Goal: Task Accomplishment & Management: Use online tool/utility

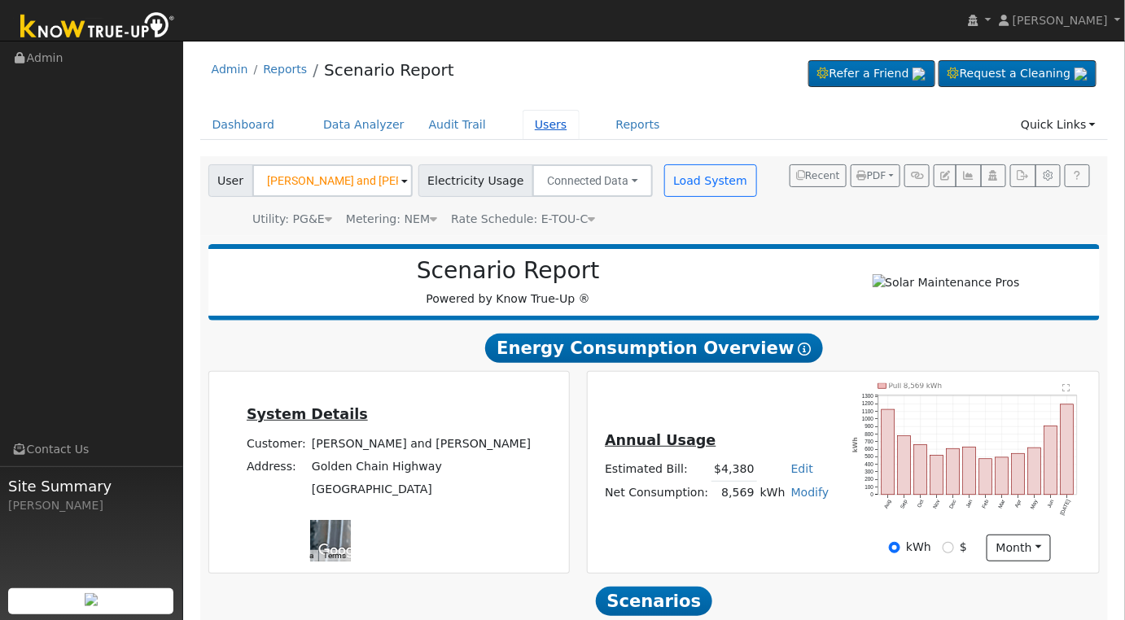
click at [523, 124] on link "Users" at bounding box center [551, 125] width 57 height 30
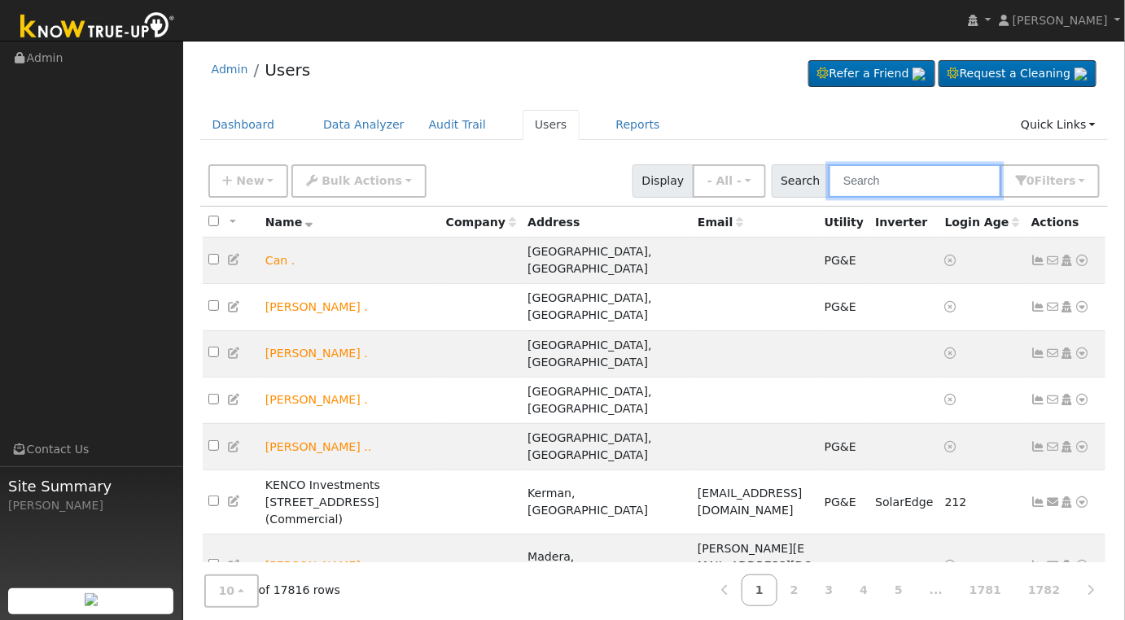
click at [944, 179] on input "text" at bounding box center [915, 180] width 173 height 33
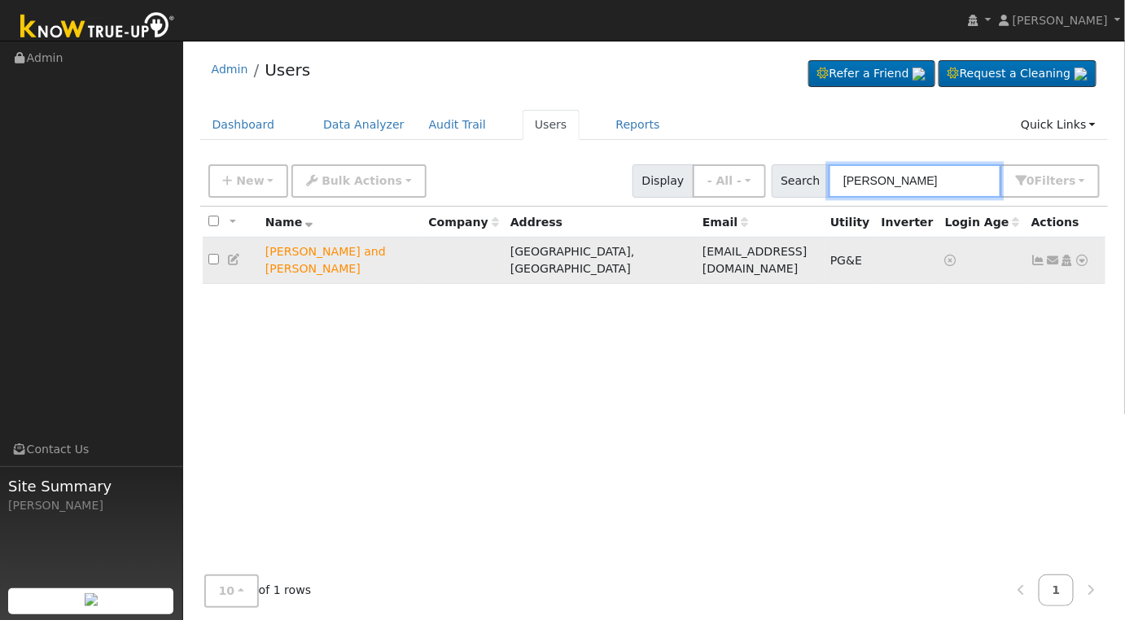
type input "mike smith"
click at [248, 249] on td at bounding box center [231, 261] width 57 height 46
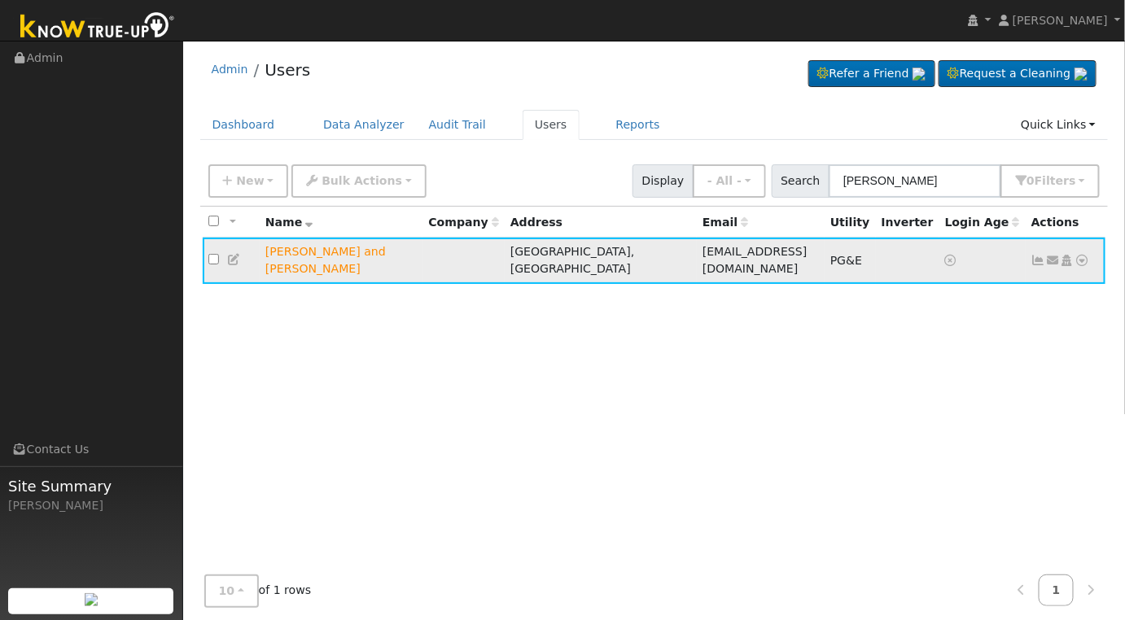
click at [234, 254] on icon at bounding box center [234, 259] width 15 height 11
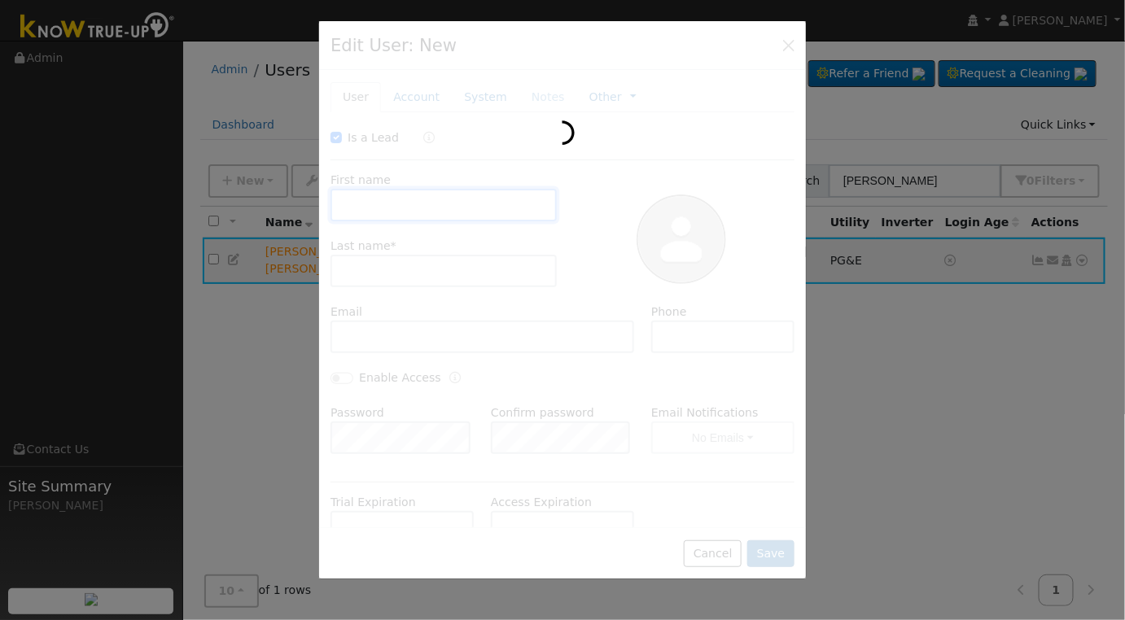
checkbox input "true"
type input "Leslie and Mike"
type input "Smith"
type input "lesrobinson02@gmail.com"
type input "585-472-5671"
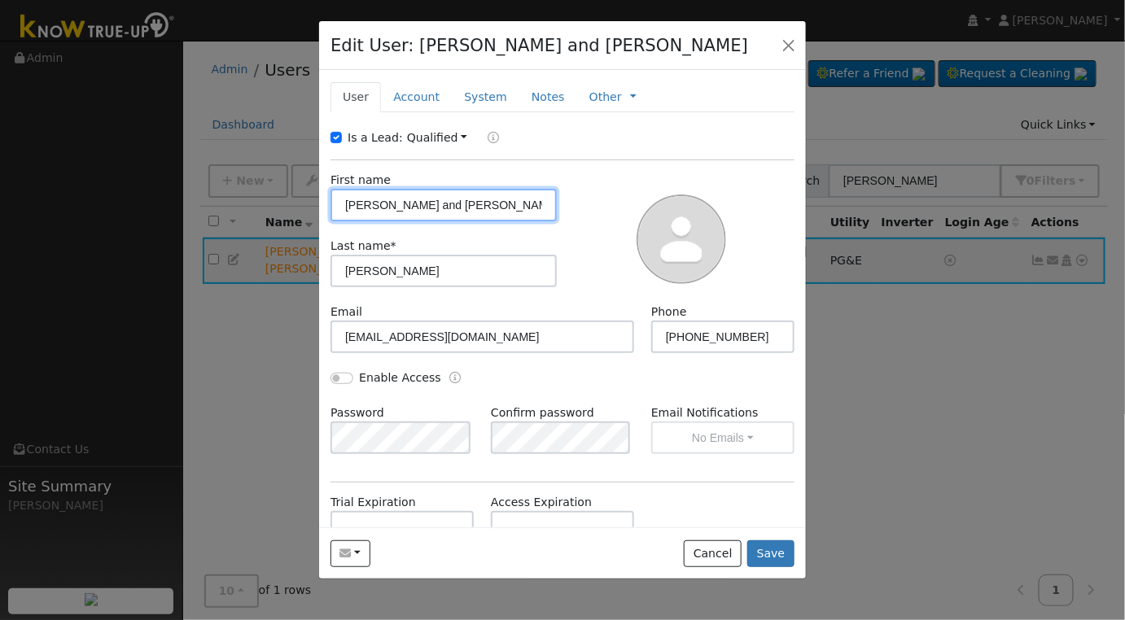
click at [465, 201] on input "Leslie and Mik" at bounding box center [444, 205] width 226 height 33
type input "L"
click at [465, 201] on input "text" at bounding box center [444, 205] width 226 height 33
type input "Michael Smith & Leslie Robbins"
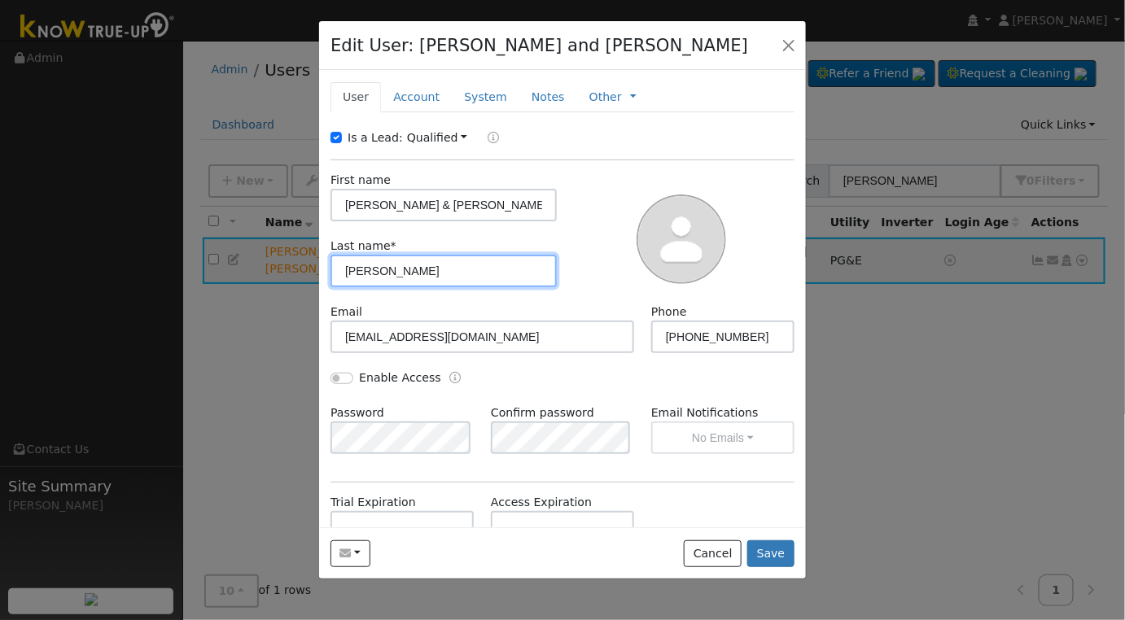
click at [453, 283] on input "Smith" at bounding box center [444, 271] width 226 height 33
type input "S"
type input "."
click at [586, 290] on div at bounding box center [682, 238] width 238 height 132
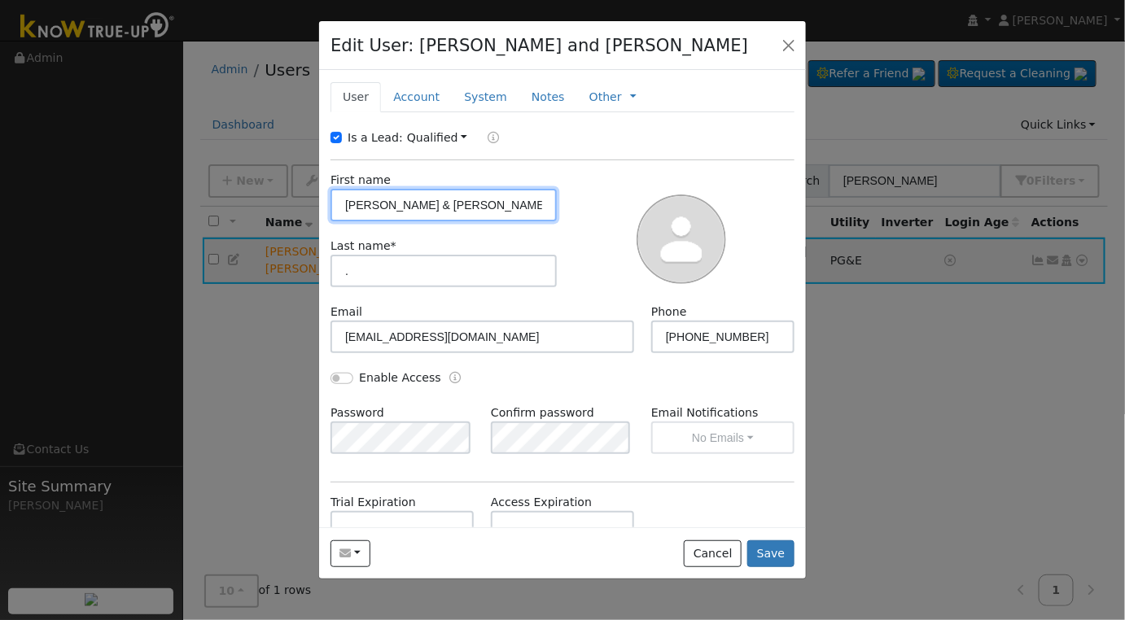
click at [517, 197] on input "Michael Smith & Leslie Robbins" at bounding box center [444, 205] width 226 height 33
type input "Michael Smith & Leslie Robinson"
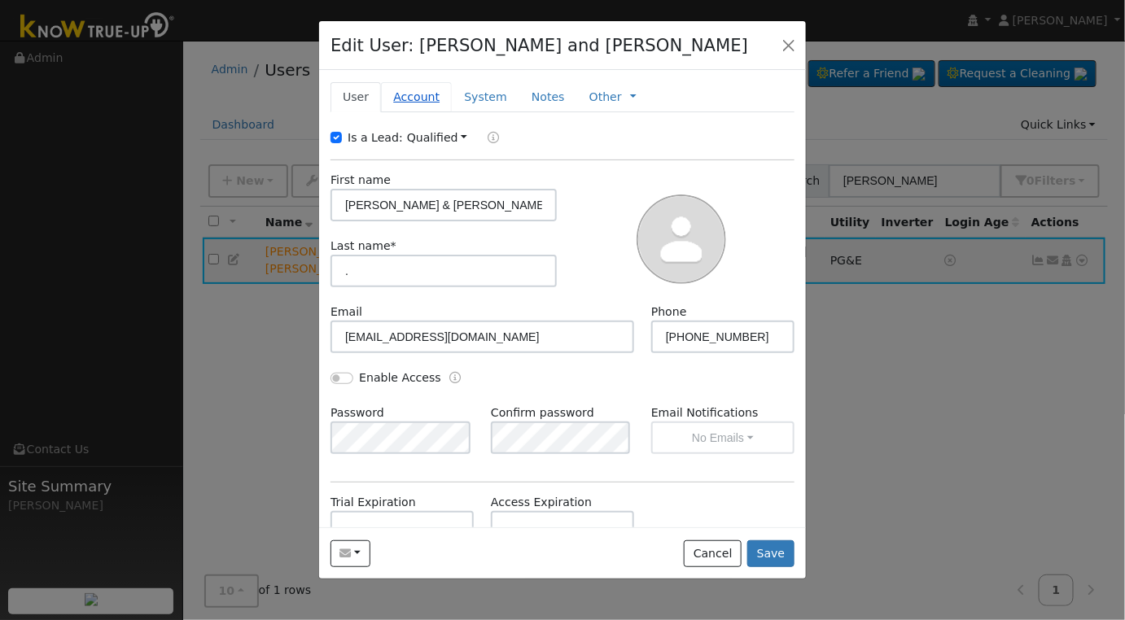
click at [394, 95] on link "Account" at bounding box center [416, 97] width 71 height 30
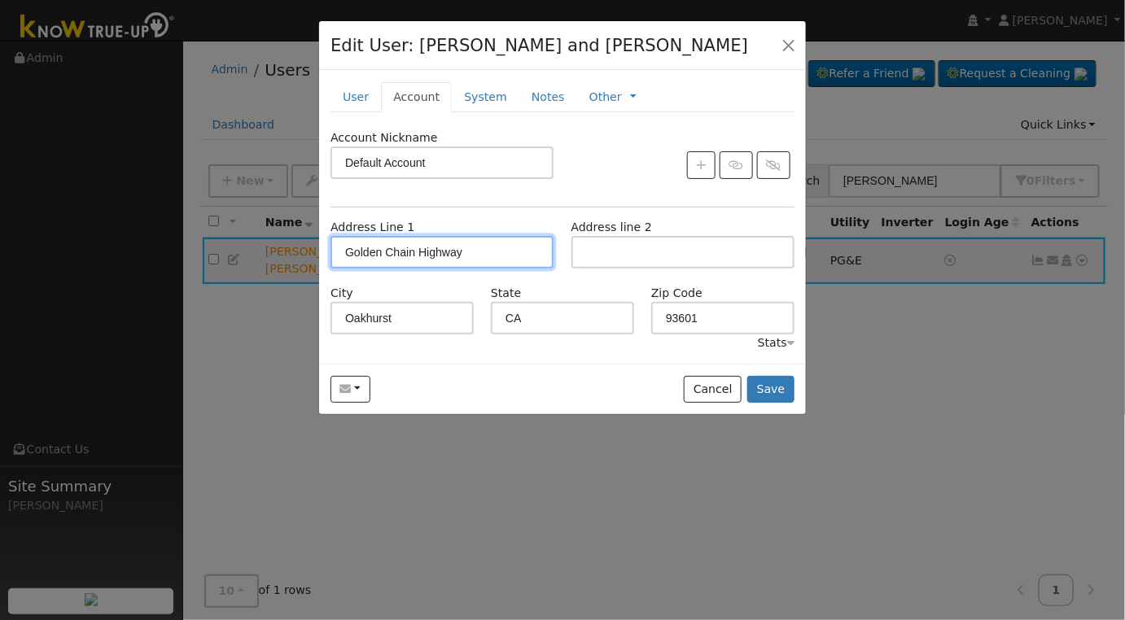
click at [486, 251] on input "Golden Chain Highway" at bounding box center [442, 252] width 223 height 33
type input "41810 California 49"
type input "Ahwahnee"
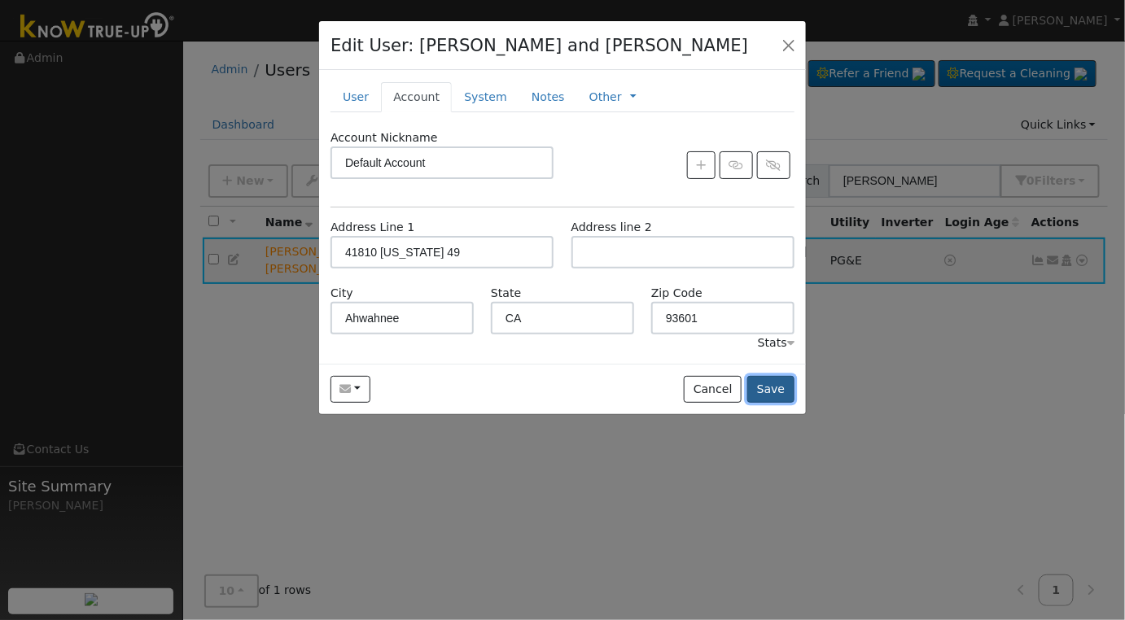
click at [774, 388] on button "Save" at bounding box center [770, 390] width 47 height 28
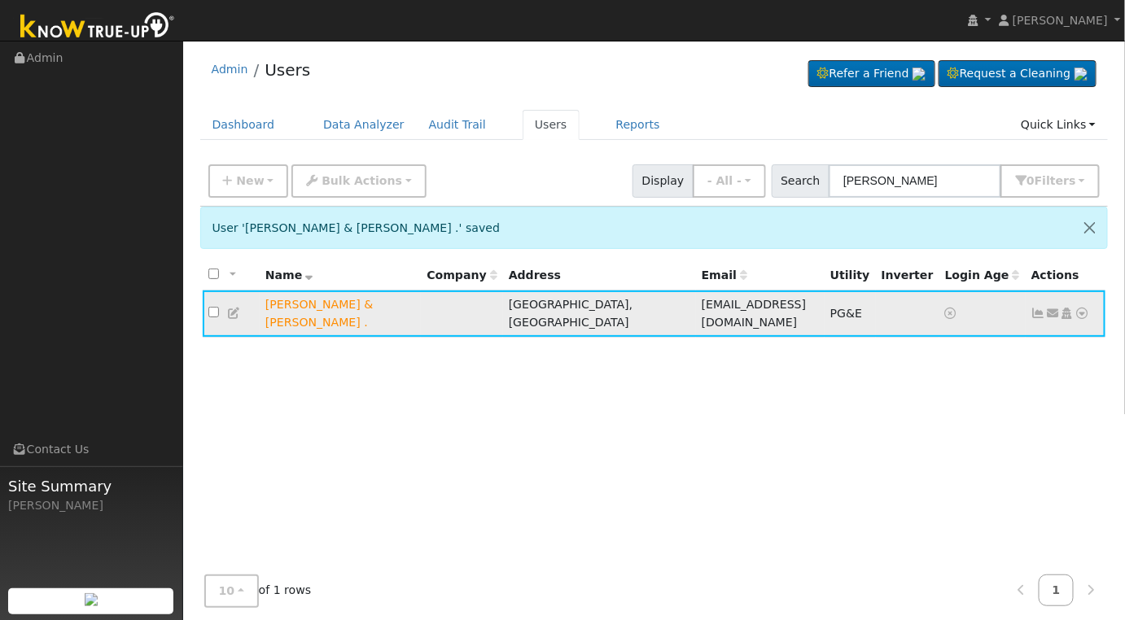
click at [229, 308] on icon at bounding box center [234, 313] width 15 height 11
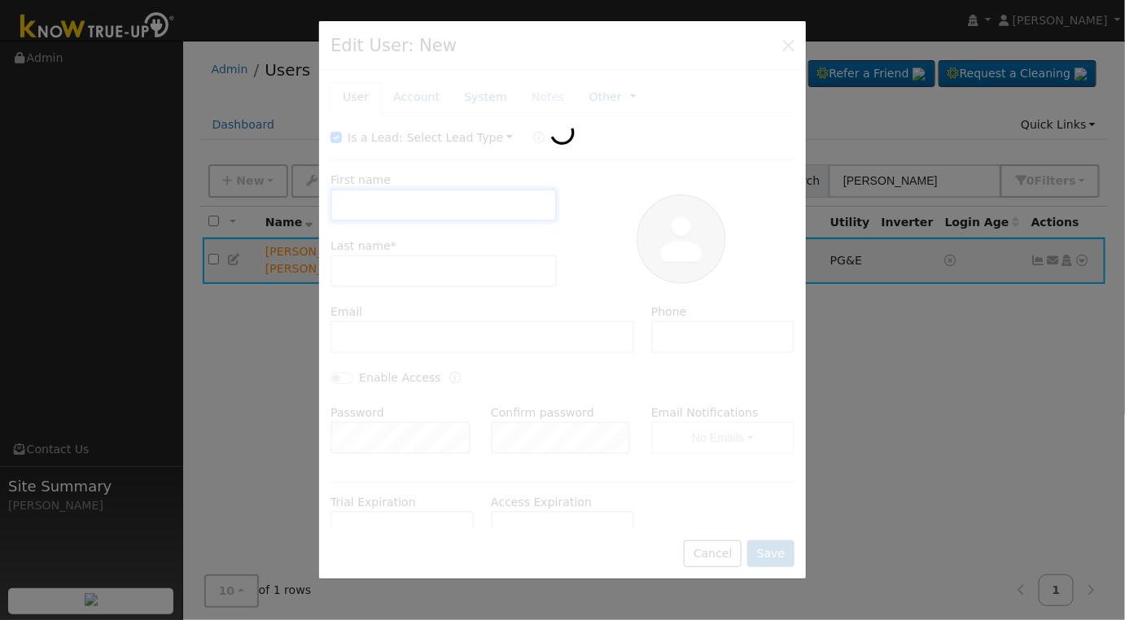
type input "Michael Smith & Leslie Robinson"
type input "."
type input "lesrobinson02@gmail.com"
type input "585-472-5671"
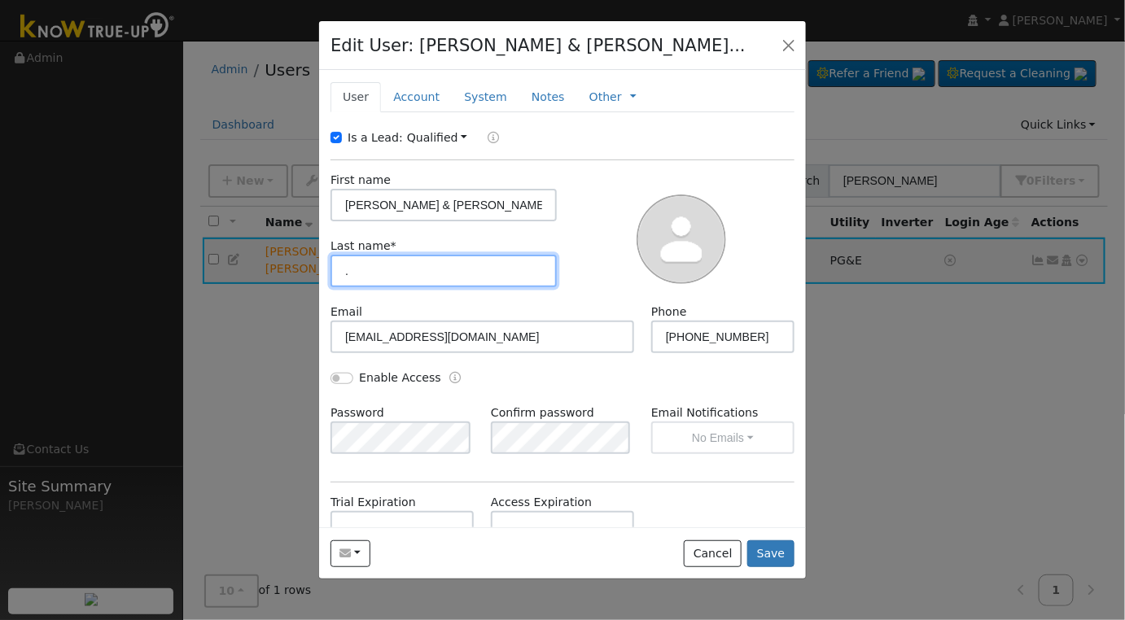
click at [459, 279] on input "." at bounding box center [444, 271] width 226 height 33
click at [770, 554] on button "Save" at bounding box center [770, 555] width 47 height 28
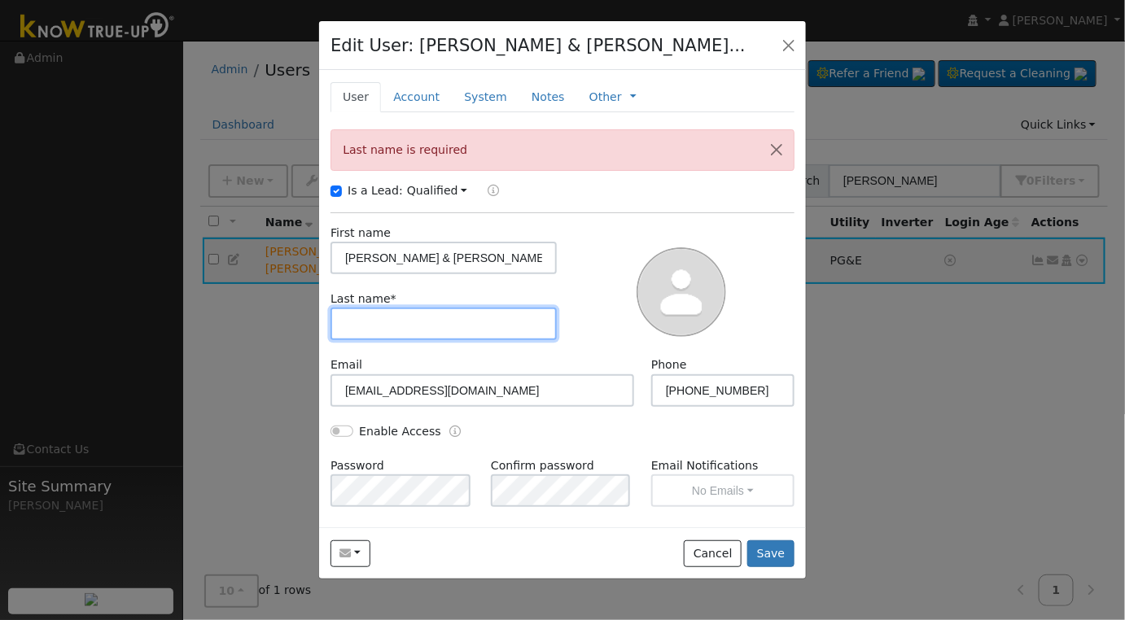
click at [399, 328] on input "text" at bounding box center [444, 324] width 226 height 33
type input "-"
type input "."
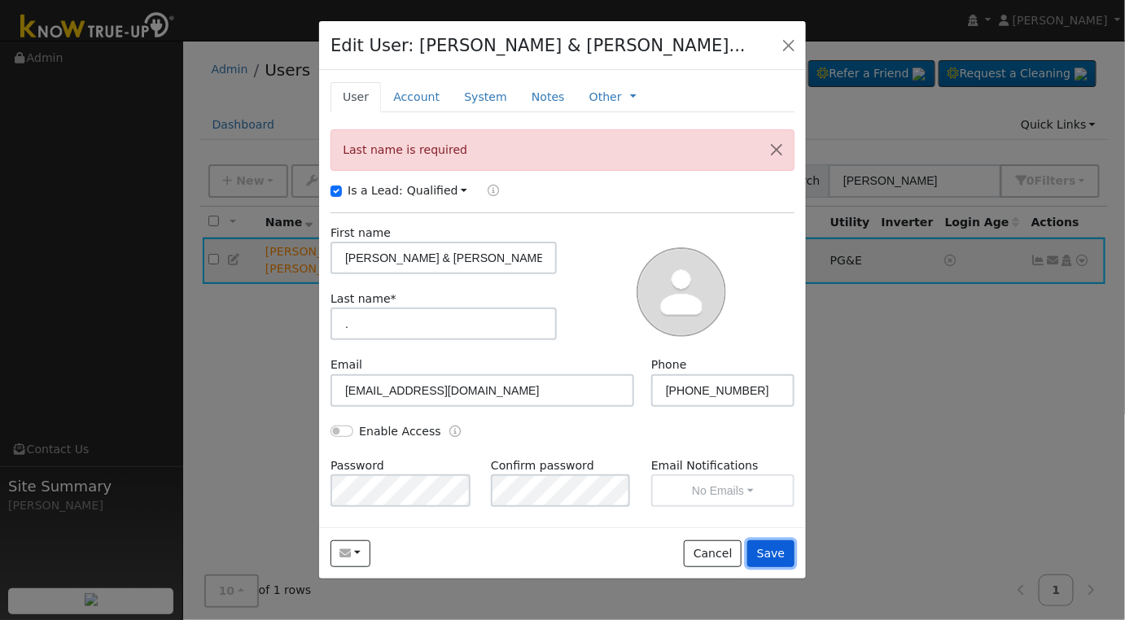
click at [771, 555] on button "Save" at bounding box center [770, 555] width 47 height 28
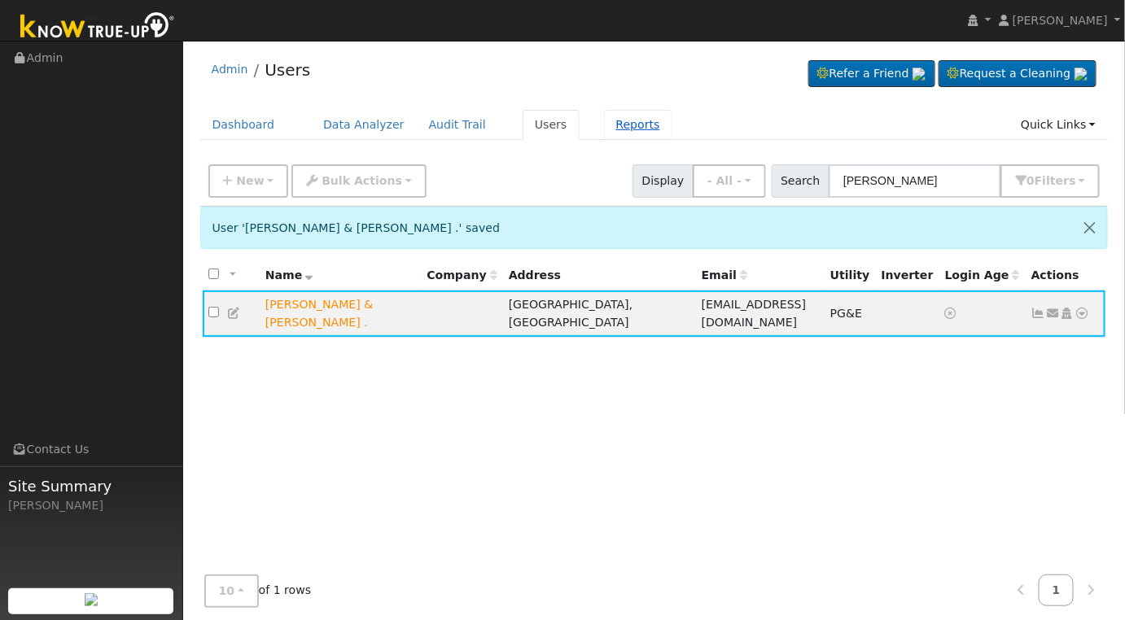
click at [616, 120] on link "Reports" at bounding box center [638, 125] width 68 height 30
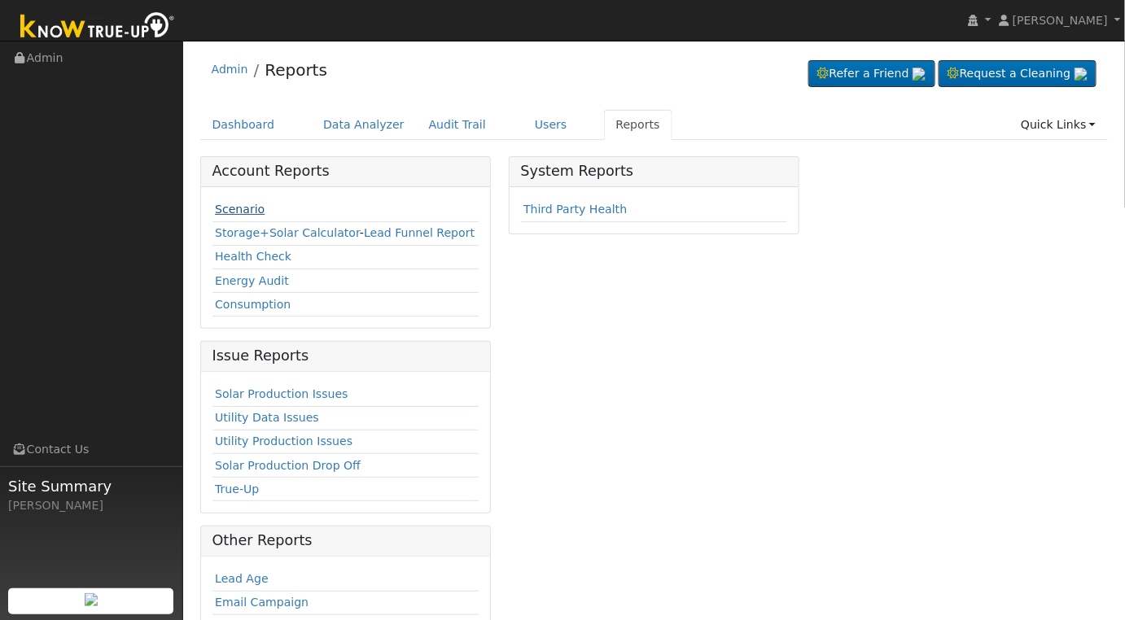
click at [244, 205] on link "Scenario" at bounding box center [240, 209] width 50 height 13
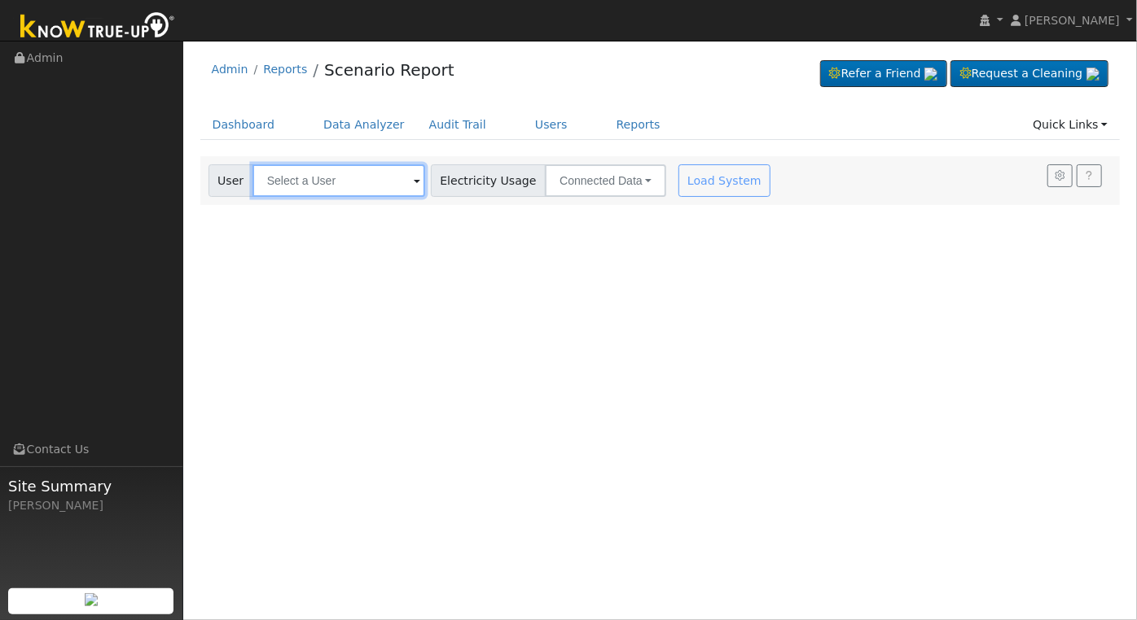
click at [340, 182] on input "text" at bounding box center [338, 180] width 173 height 33
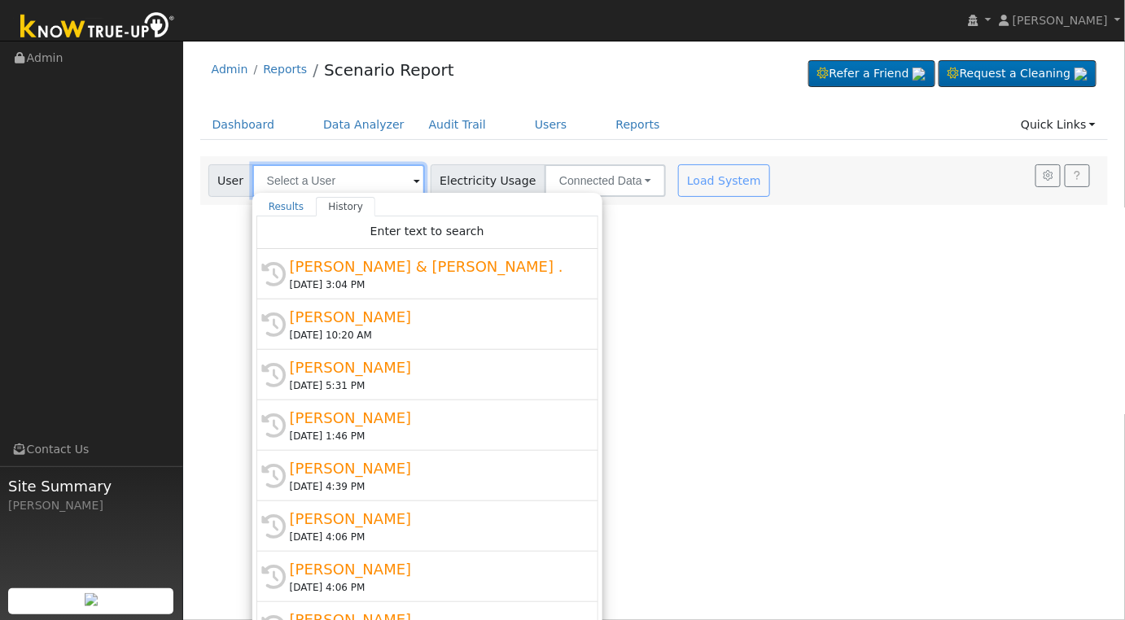
type input "l"
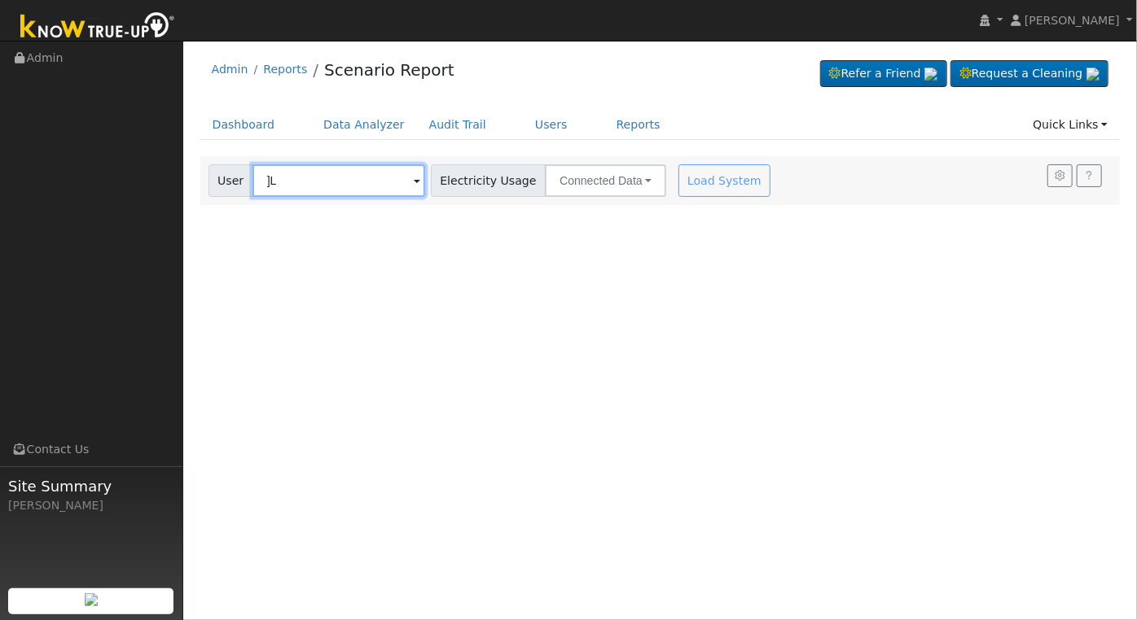
type input "]"
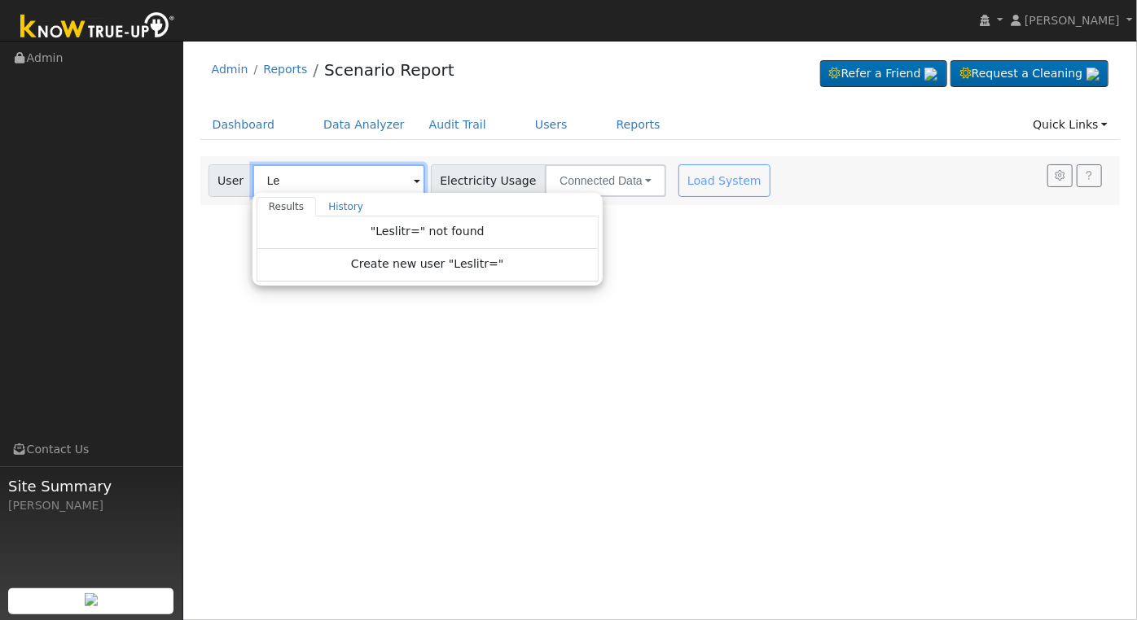
type input "L"
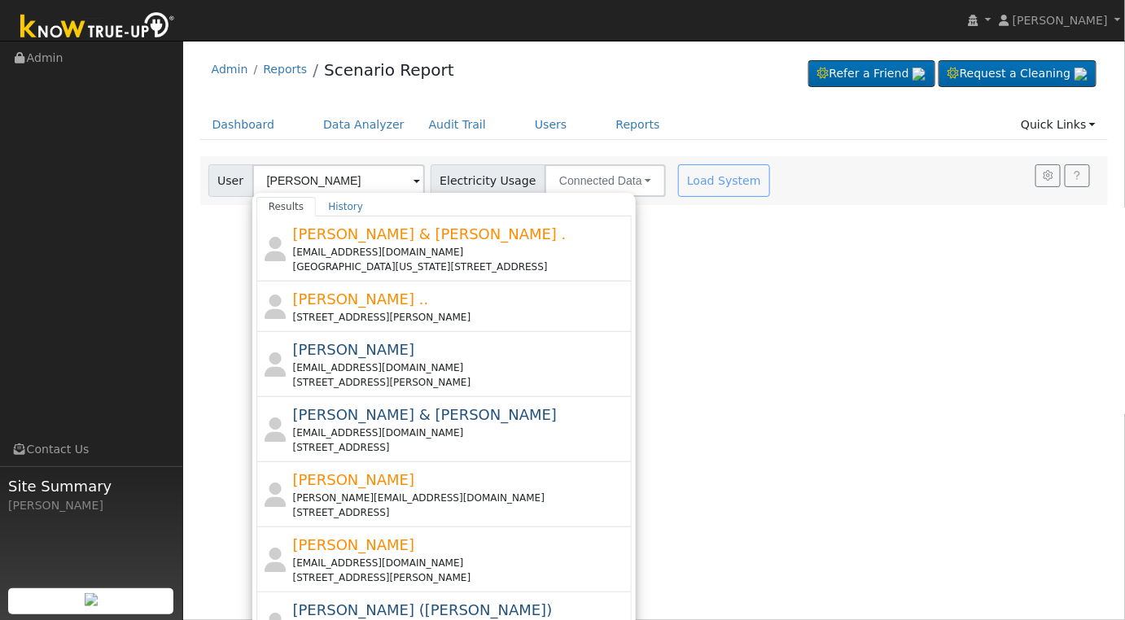
click at [420, 238] on span "[PERSON_NAME] & [PERSON_NAME] ." at bounding box center [430, 234] width 274 height 17
type input "[PERSON_NAME] & [PERSON_NAME] ."
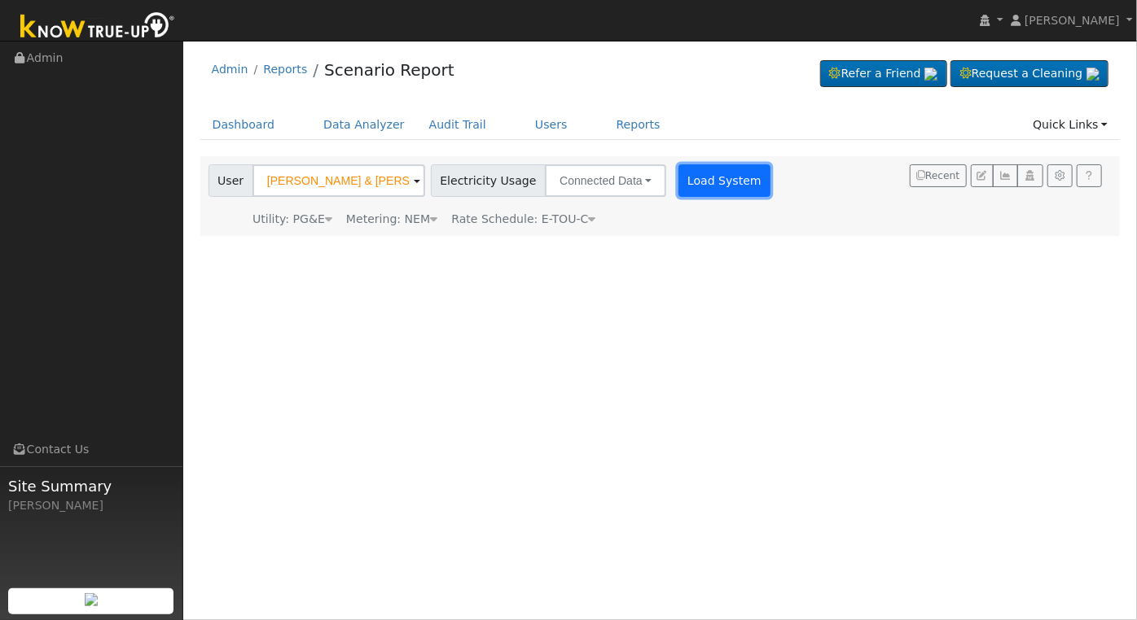
click at [693, 178] on button "Load System" at bounding box center [724, 180] width 93 height 33
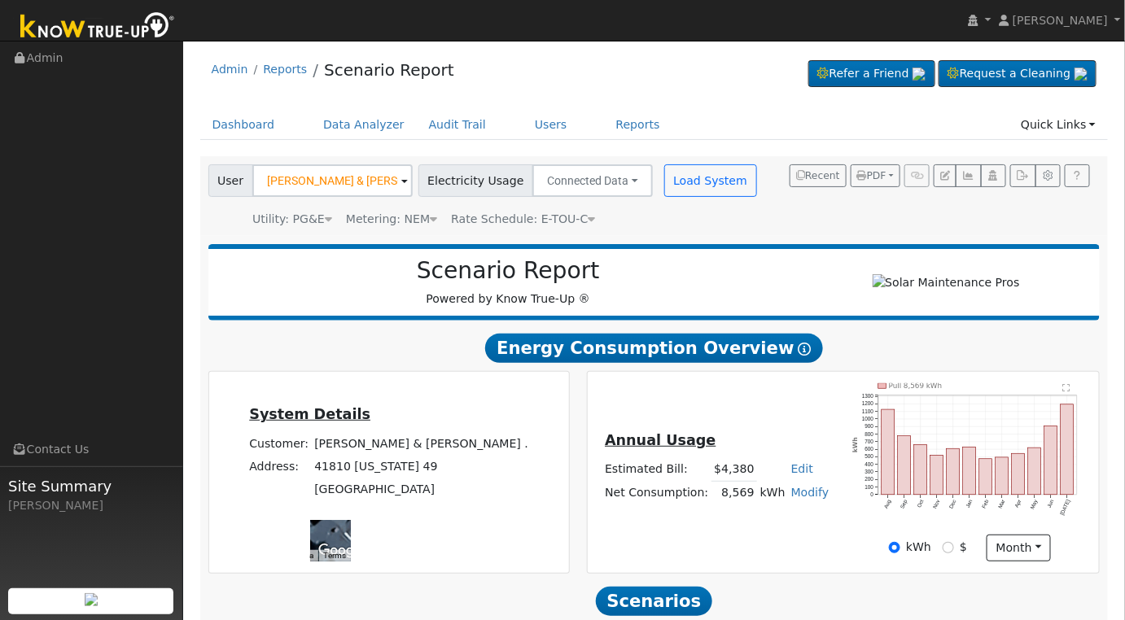
scroll to position [234, 0]
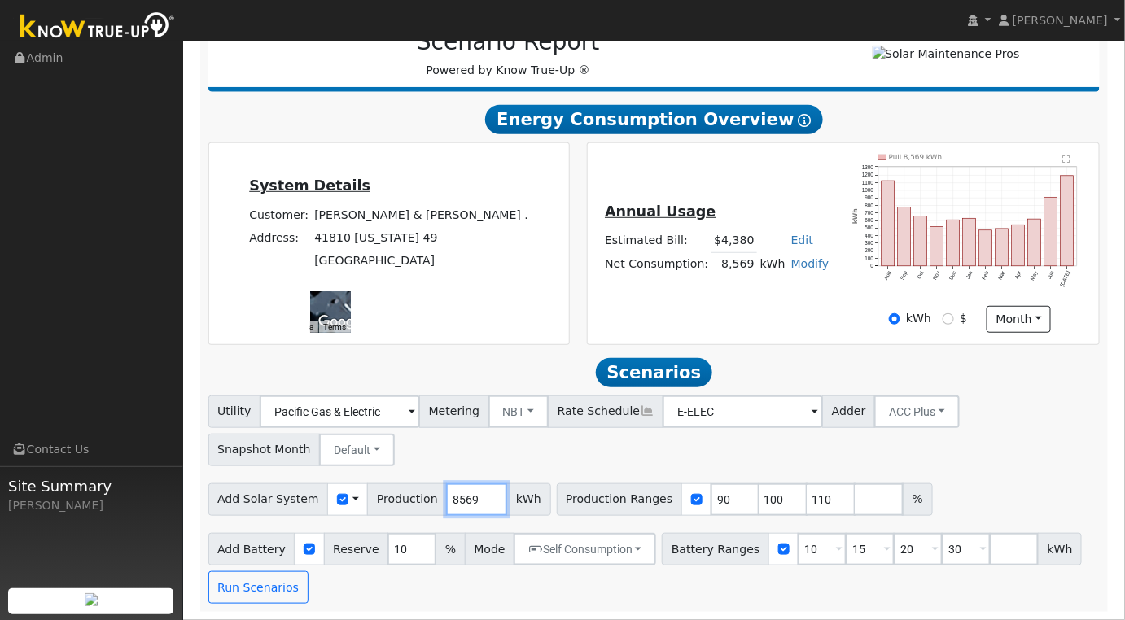
click at [464, 501] on input "8569" at bounding box center [476, 500] width 61 height 33
type input "14590"
click at [711, 507] on input "90" at bounding box center [735, 500] width 49 height 33
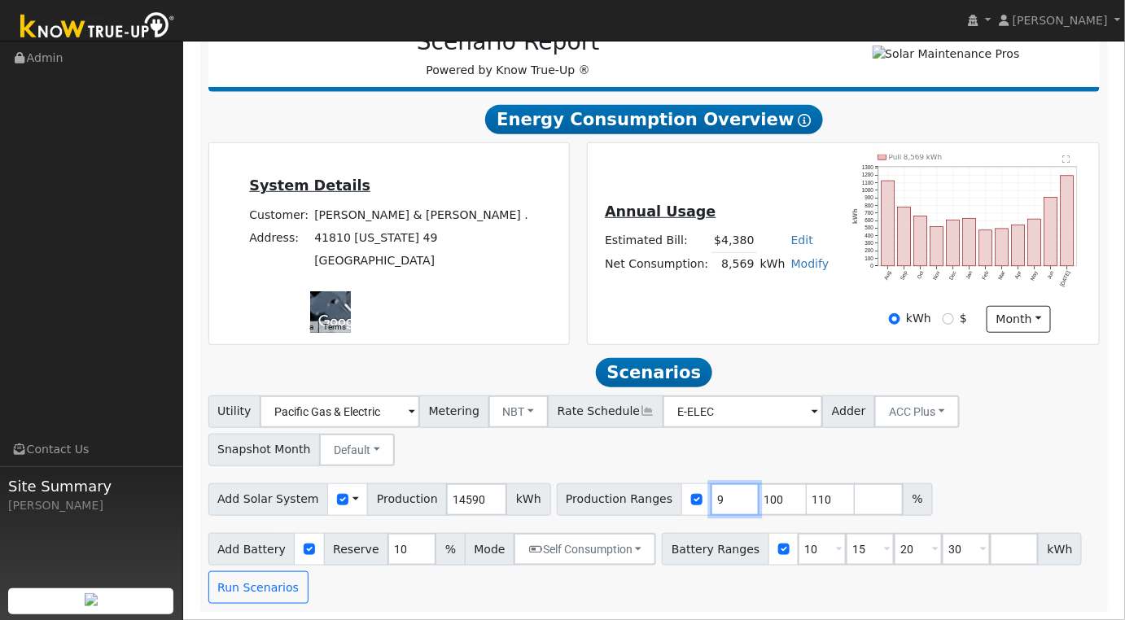
type input "100"
type input "110"
type input "100"
click at [798, 547] on input "10" at bounding box center [822, 549] width 49 height 33
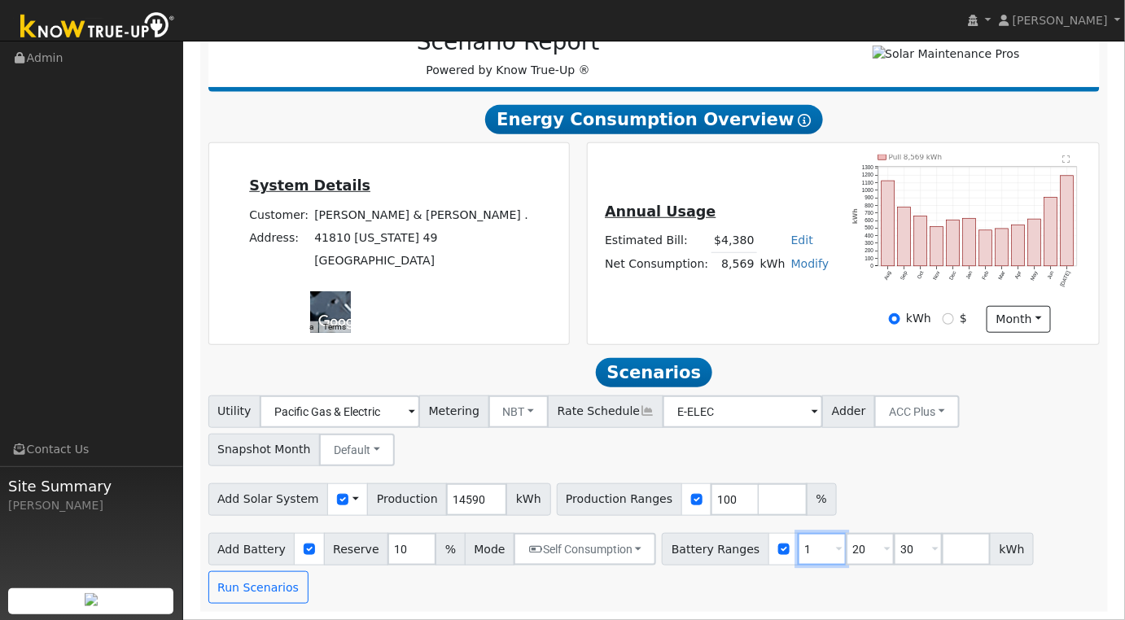
type input "15"
type input "20"
type input "30"
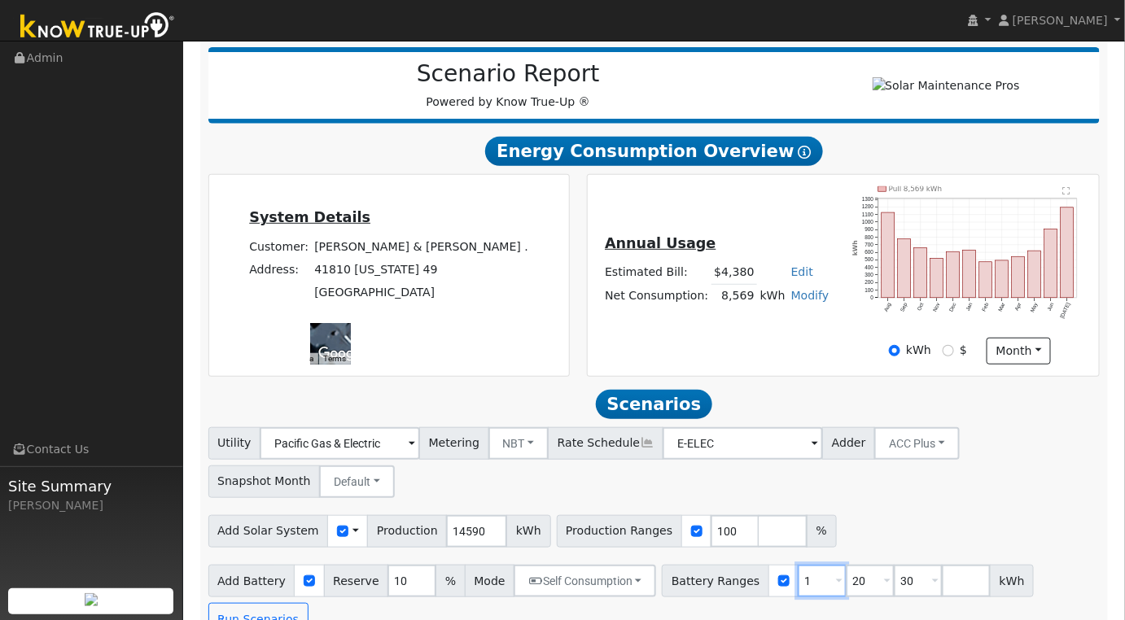
type input "20"
type input "30"
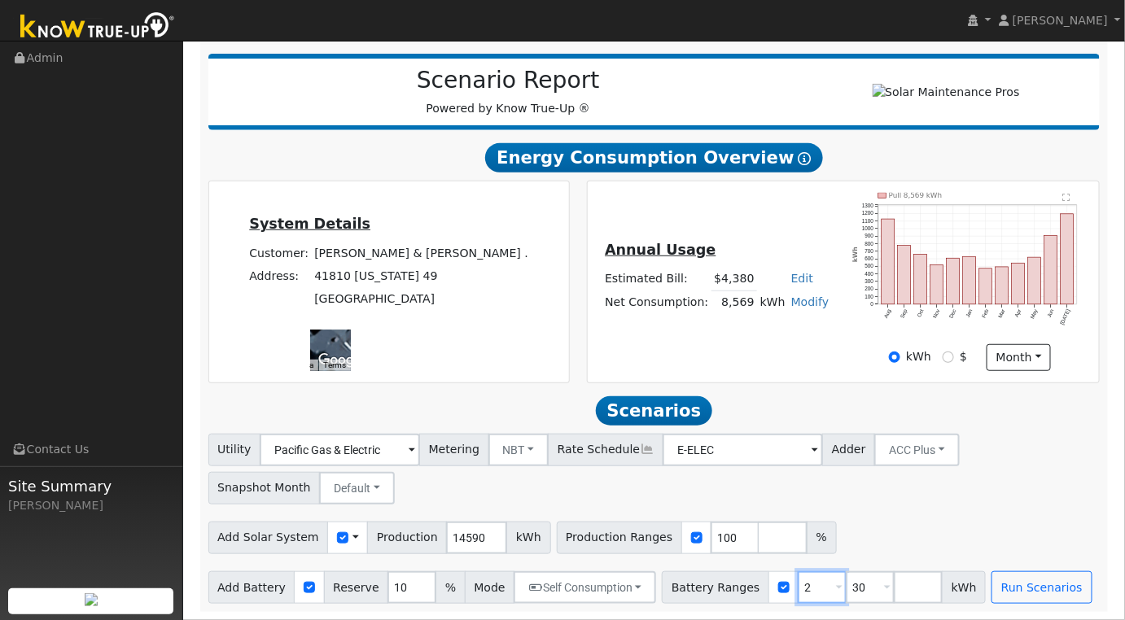
type input "30"
type input "3"
type input "20"
click at [981, 518] on div "Add Solar System Use CSV Data Production 14590 kWh Production Ranges 100 %" at bounding box center [654, 535] width 898 height 38
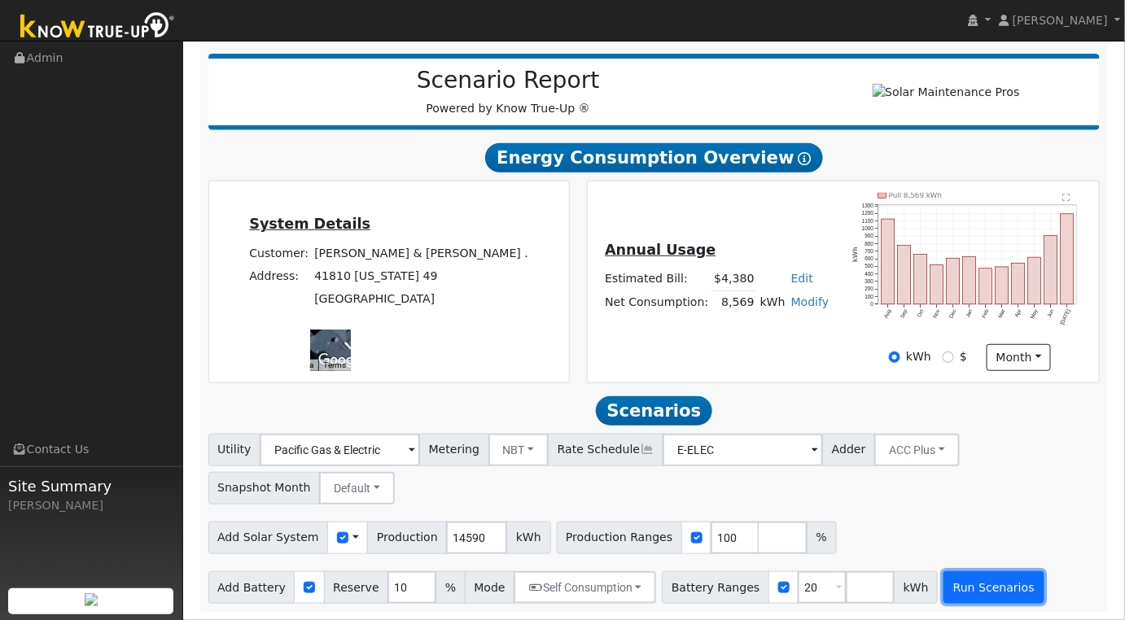
click at [961, 589] on button "Run Scenarios" at bounding box center [994, 588] width 100 height 33
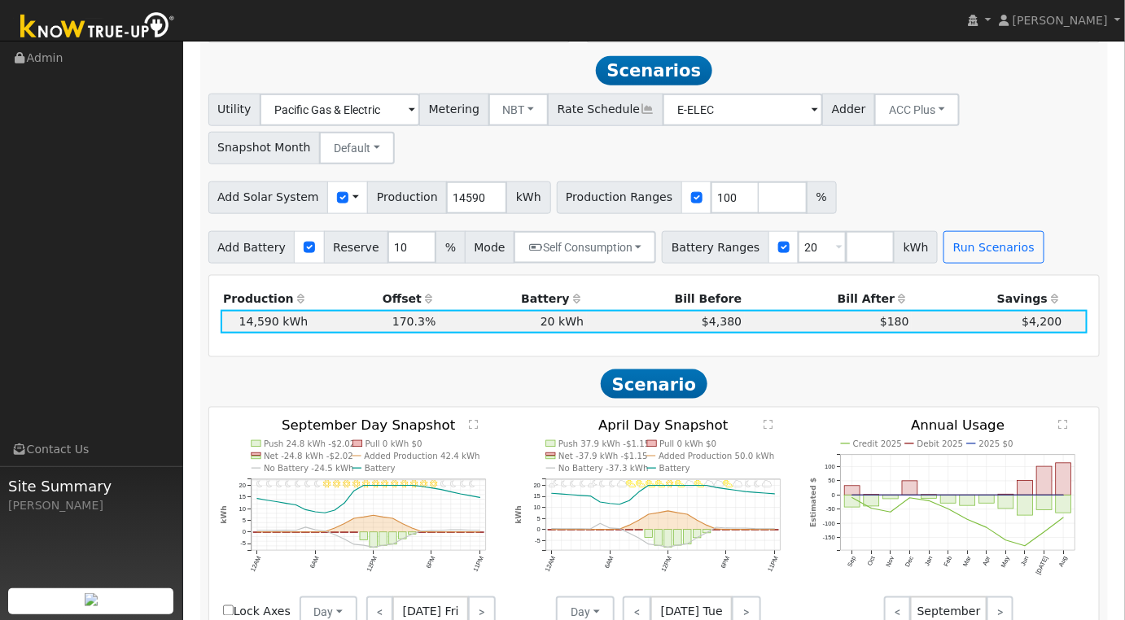
scroll to position [542, 0]
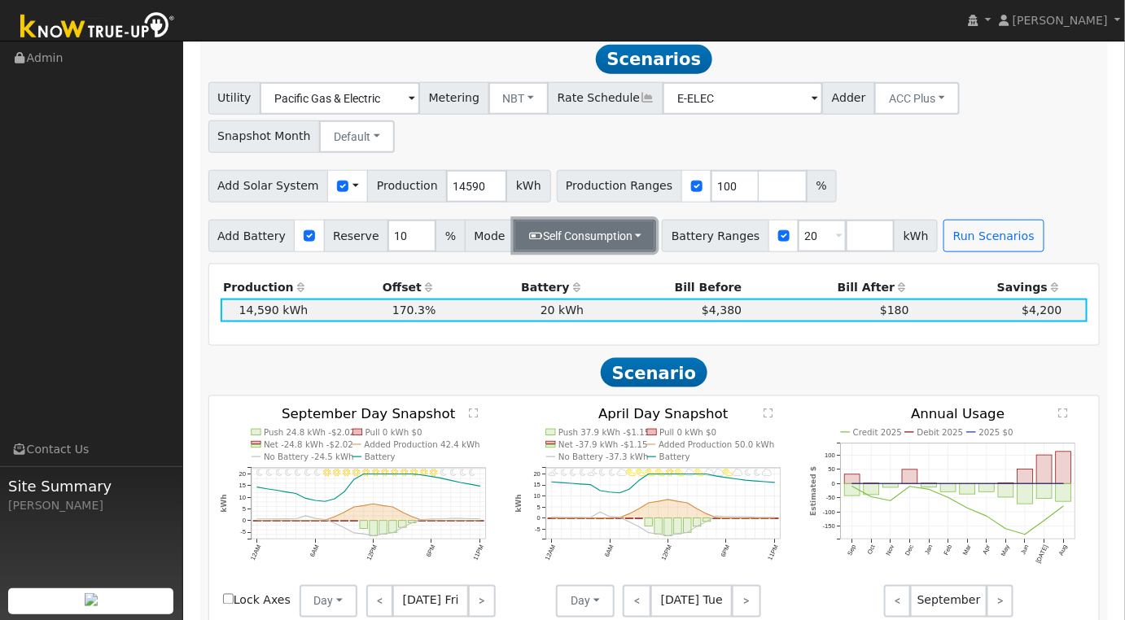
click at [623, 245] on button "Self Consumption" at bounding box center [585, 236] width 142 height 33
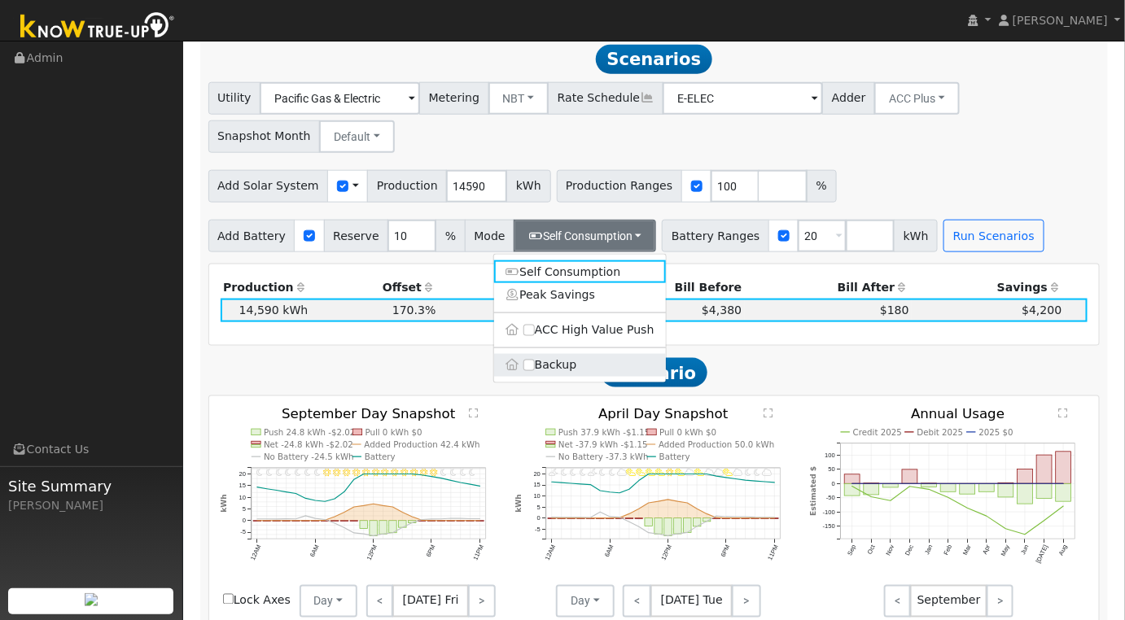
click at [556, 366] on label "Backup" at bounding box center [580, 365] width 172 height 23
click at [535, 366] on input "Backup" at bounding box center [529, 365] width 11 height 11
type input "20"
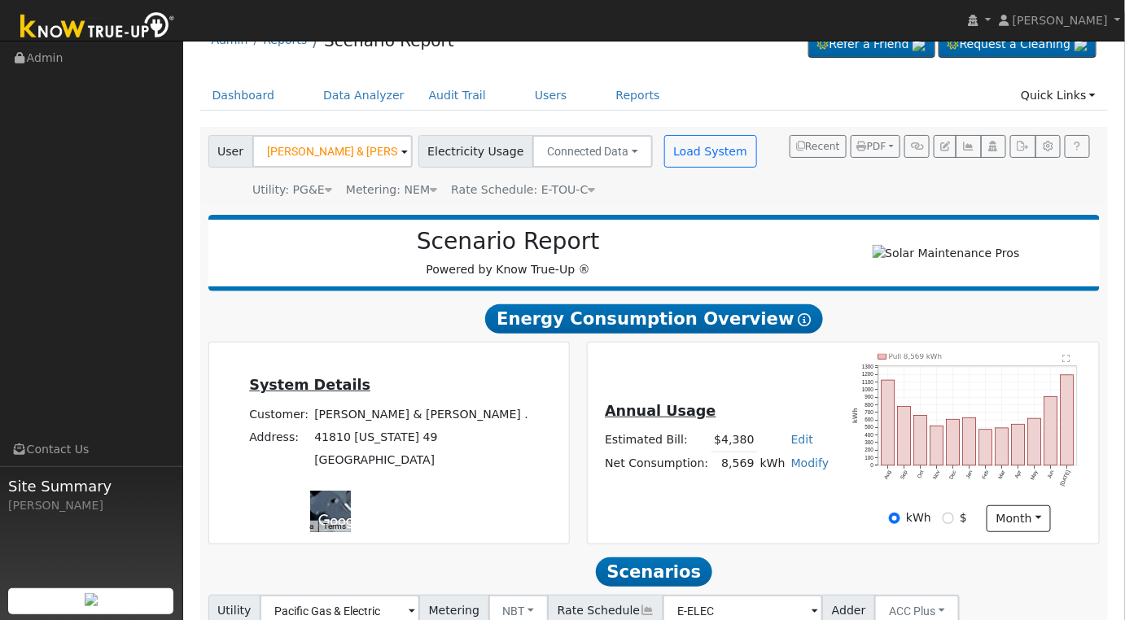
scroll to position [0, 0]
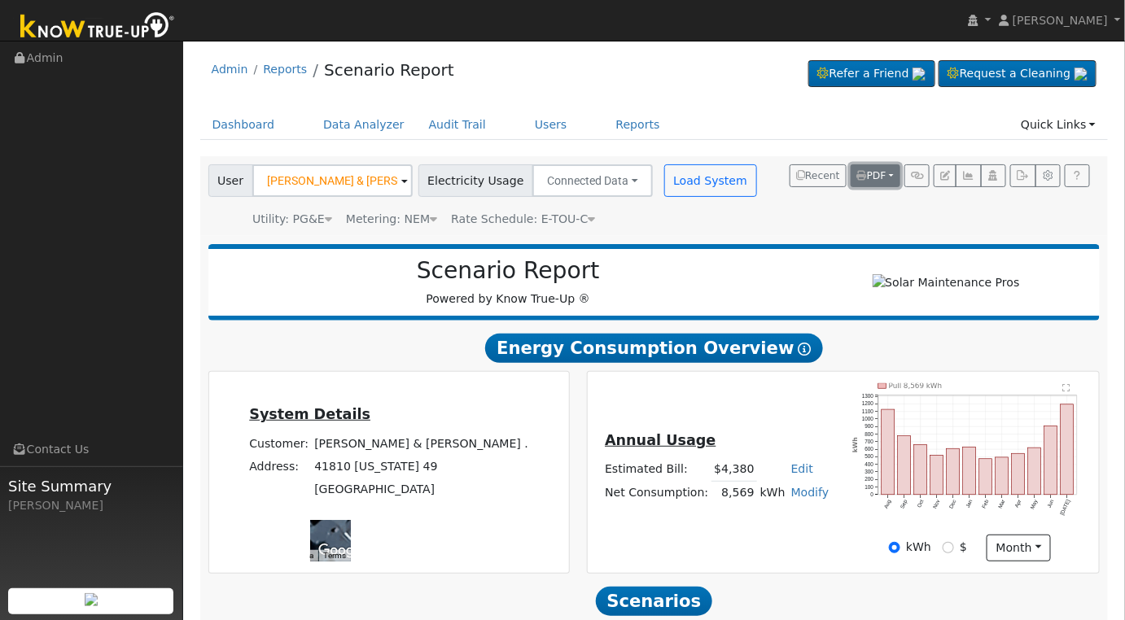
click at [892, 173] on button "PDF" at bounding box center [876, 175] width 50 height 23
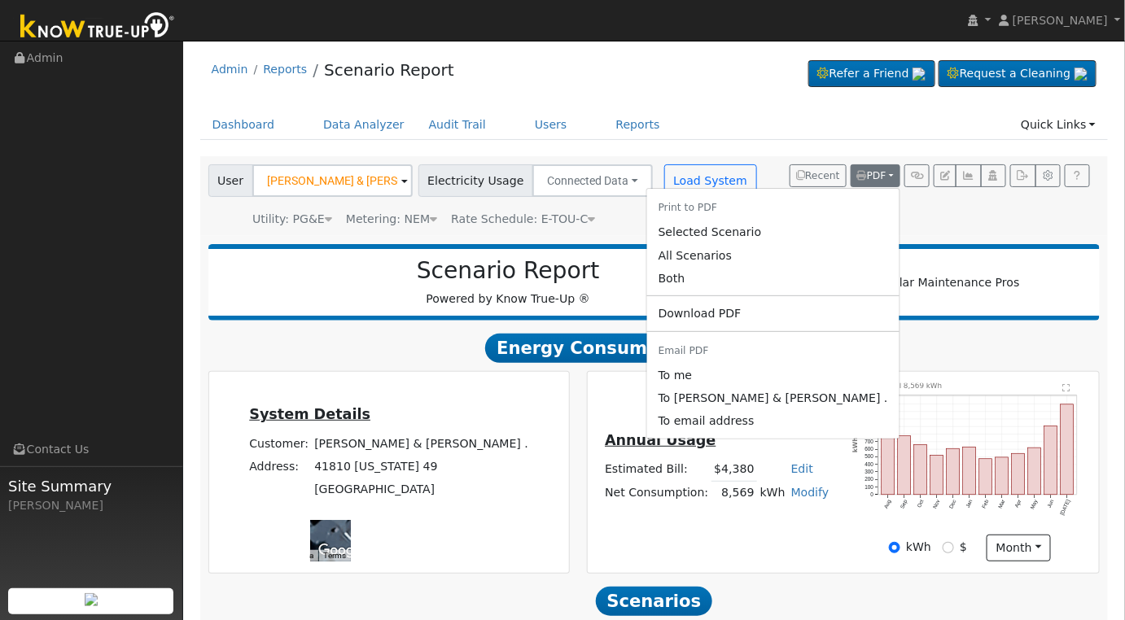
click at [773, 233] on link "Selected Scenario" at bounding box center [773, 232] width 252 height 23
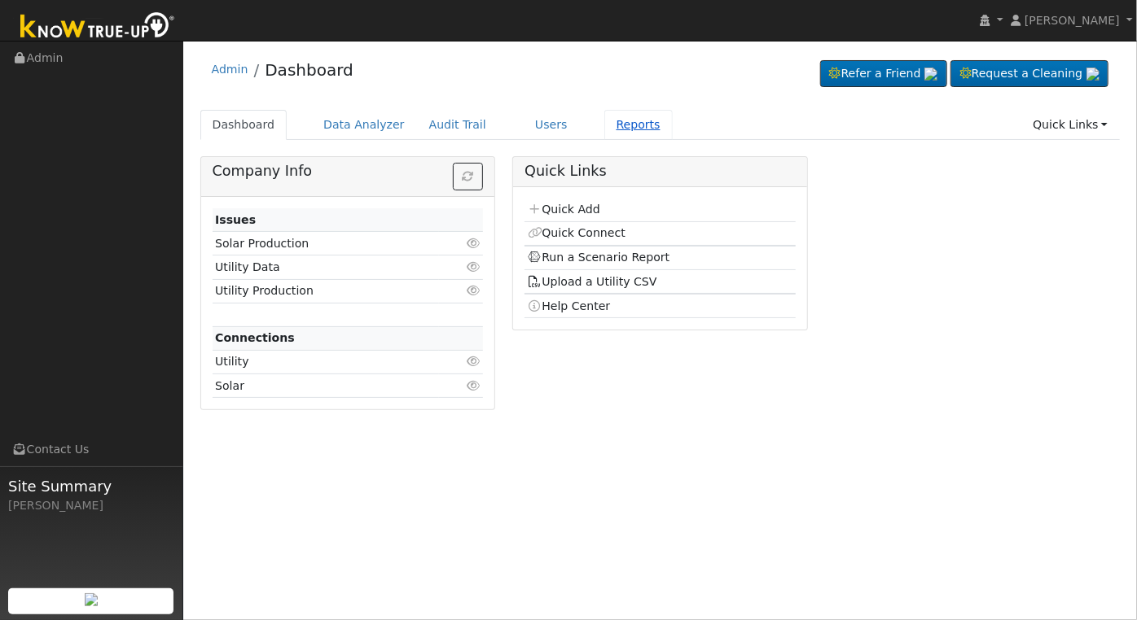
click at [611, 124] on link "Reports" at bounding box center [638, 125] width 68 height 30
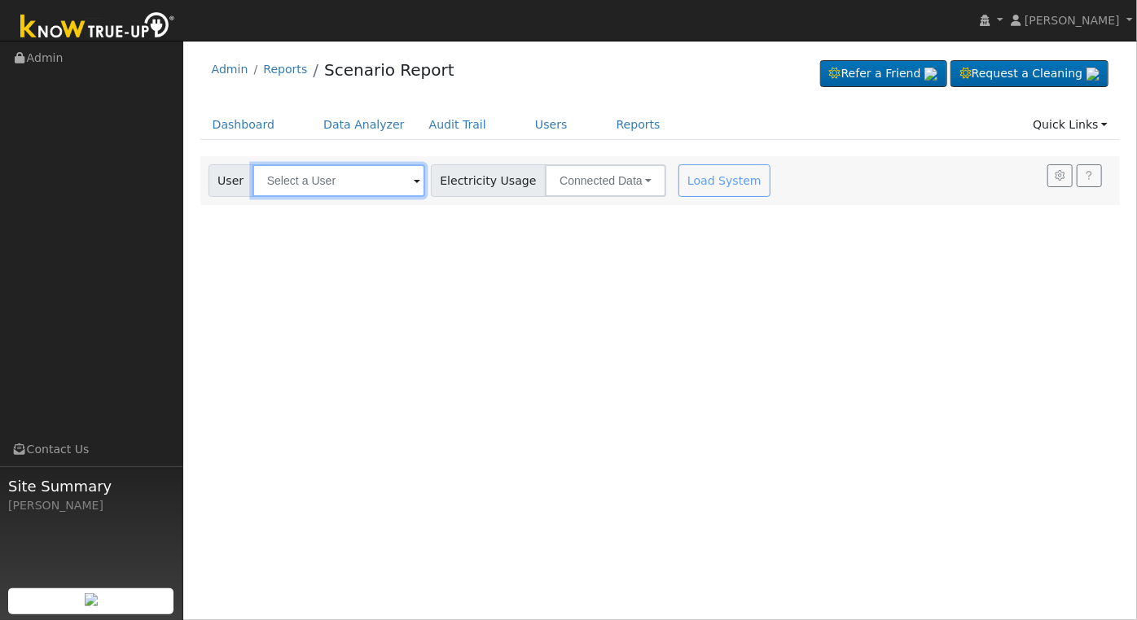
click at [345, 179] on input "text" at bounding box center [338, 180] width 173 height 33
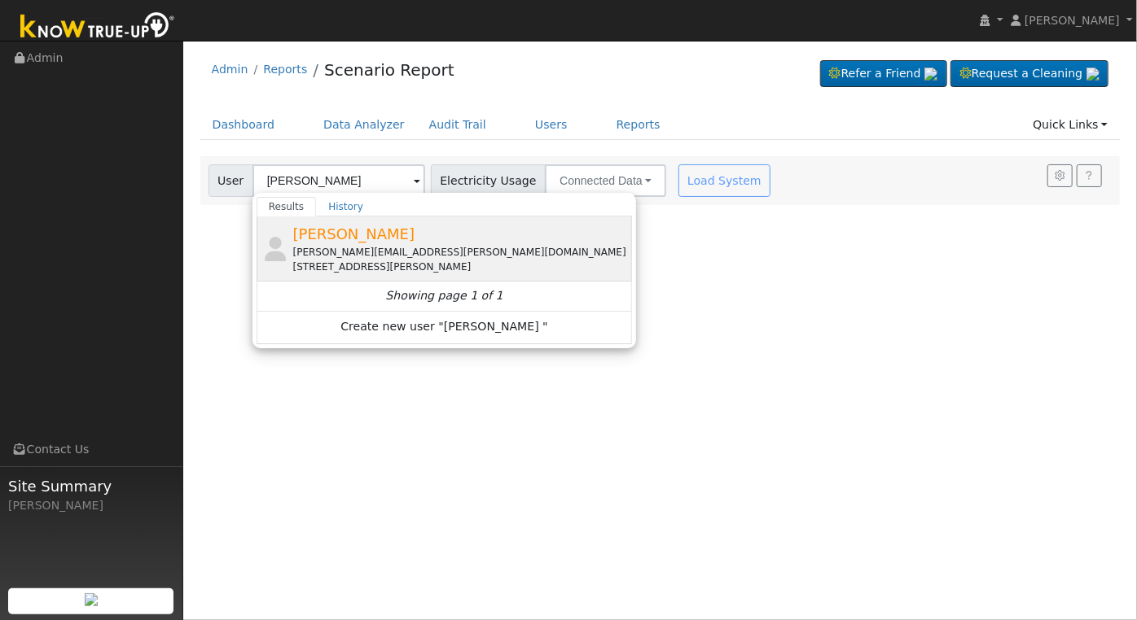
click at [402, 240] on div "Sandesh Raikar sandesh.raikar@gmail.com 932 Theresa Court, Menlo Park, CA 94025" at bounding box center [461, 248] width 336 height 51
type input "Sandesh Raikar"
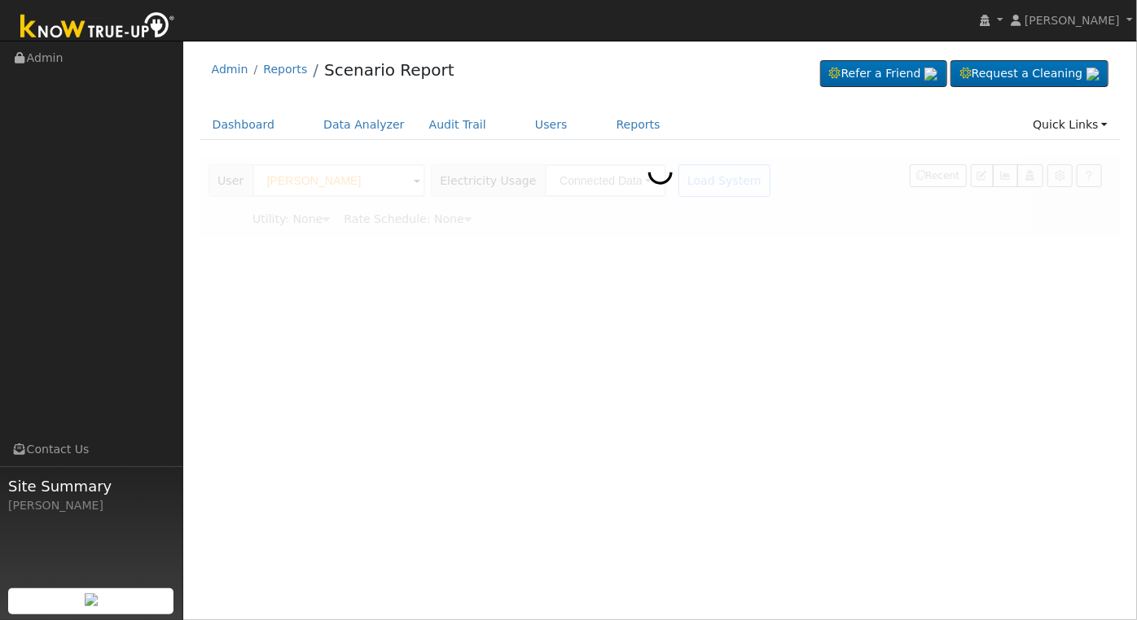
type input "Pacific Gas & Electric"
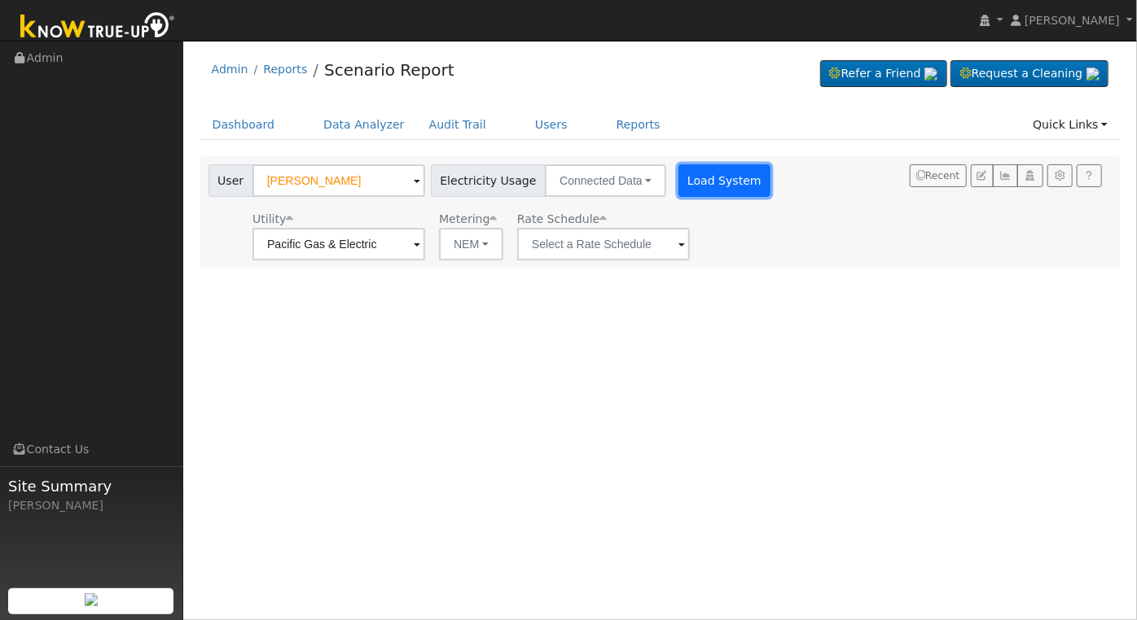
click at [704, 181] on button "Load System" at bounding box center [724, 180] width 93 height 33
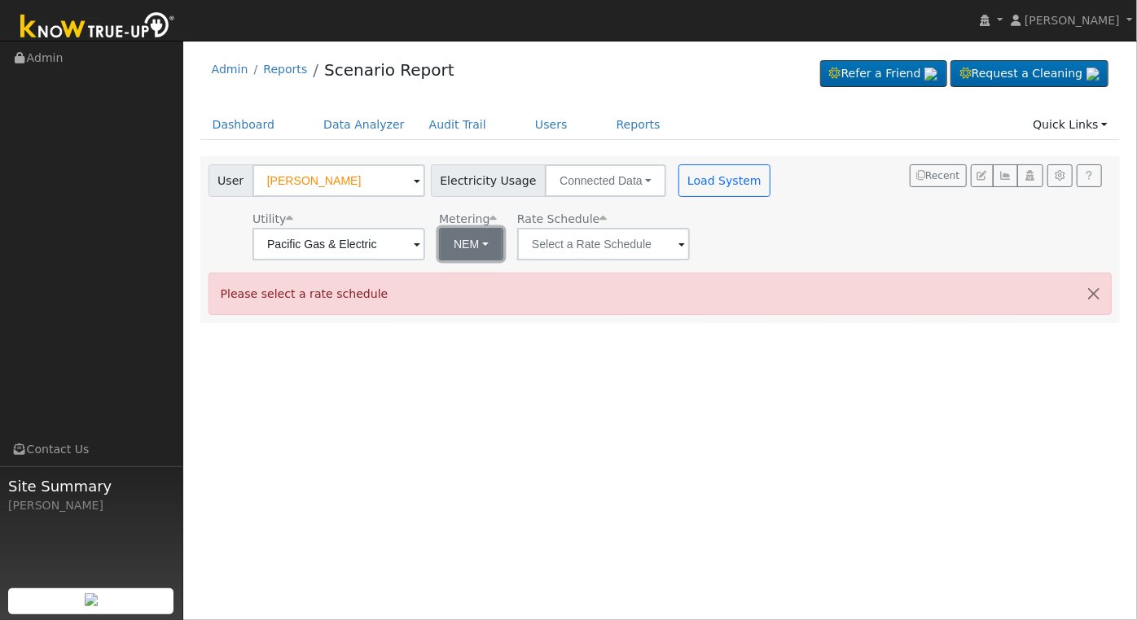
click at [482, 244] on button "NEM" at bounding box center [471, 244] width 64 height 33
click at [489, 281] on link "NEM" at bounding box center [495, 280] width 113 height 23
click at [420, 253] on span at bounding box center [417, 245] width 7 height 19
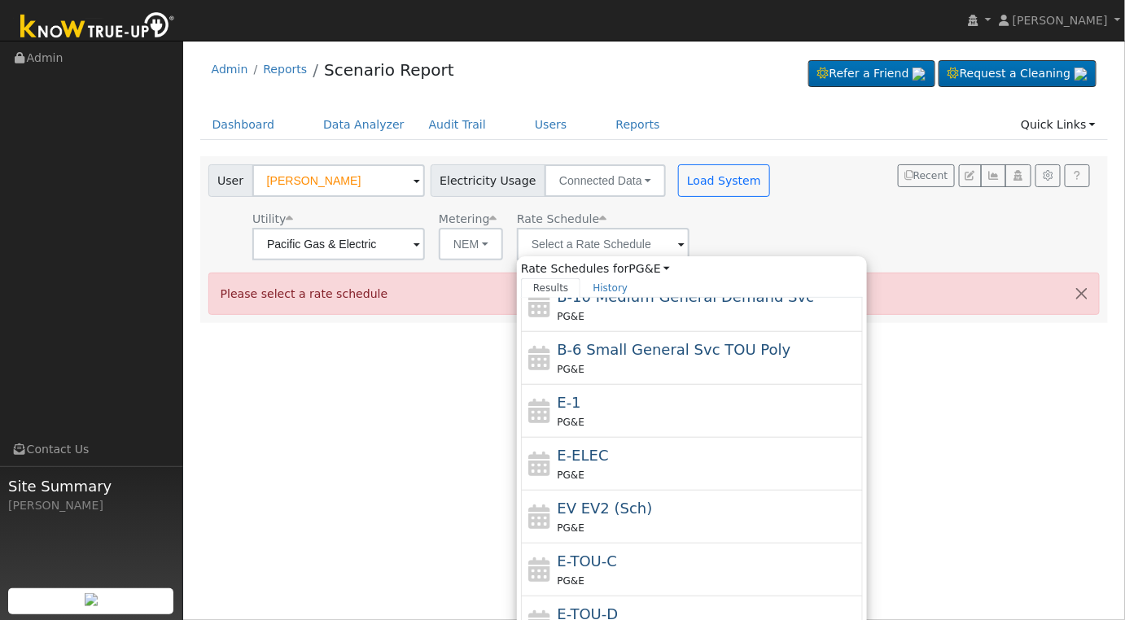
scroll to position [176, 0]
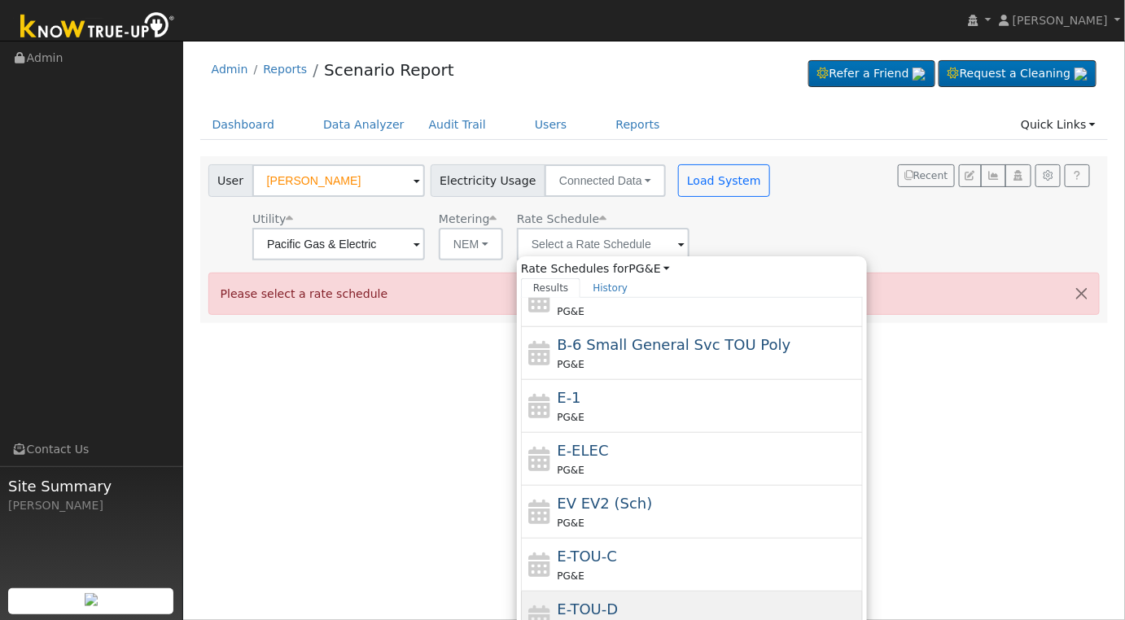
click at [725, 605] on div "E-TOU-D PG&E" at bounding box center [709, 617] width 302 height 39
type input "E-TOU-D"
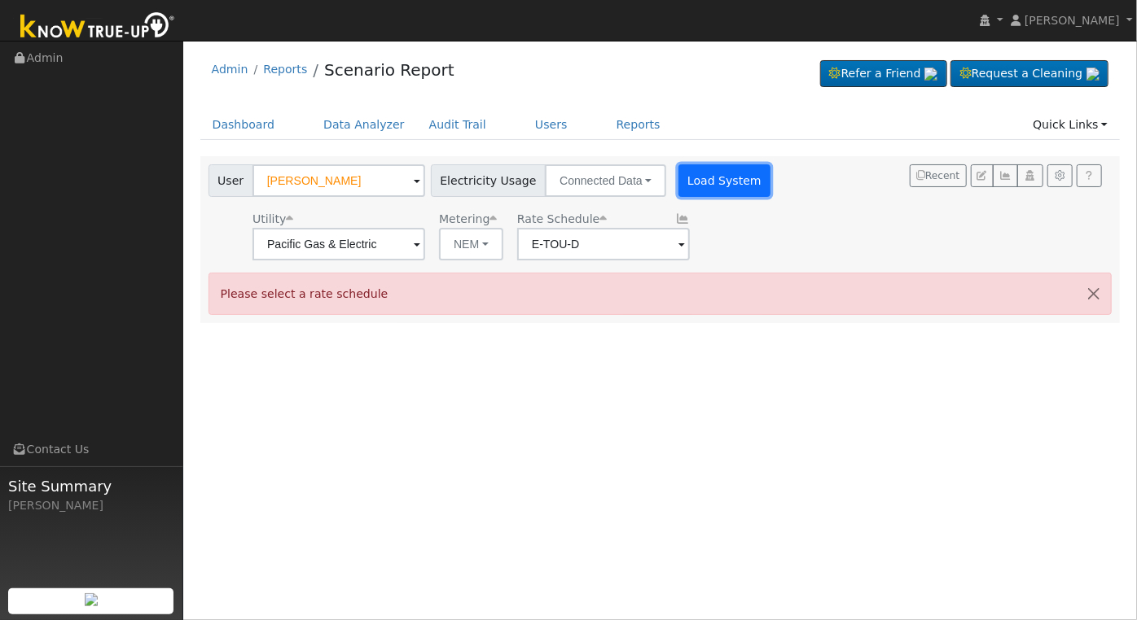
click at [719, 183] on button "Load System" at bounding box center [724, 180] width 93 height 33
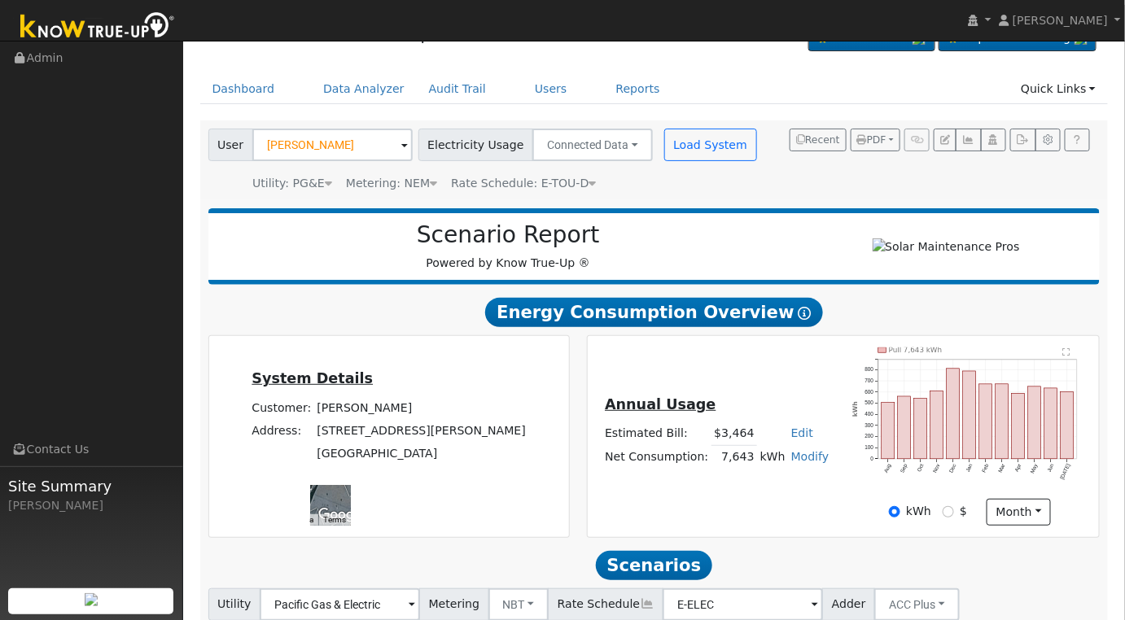
scroll to position [234, 0]
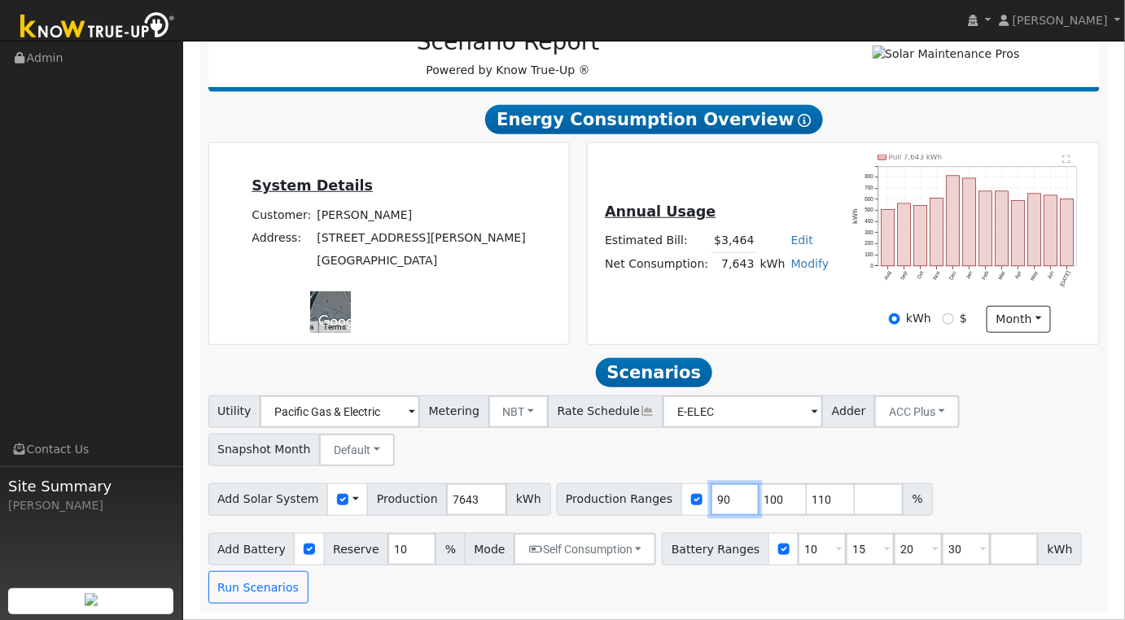
click at [711, 495] on input "90" at bounding box center [735, 500] width 49 height 33
type input "100"
type input "110"
type input "100"
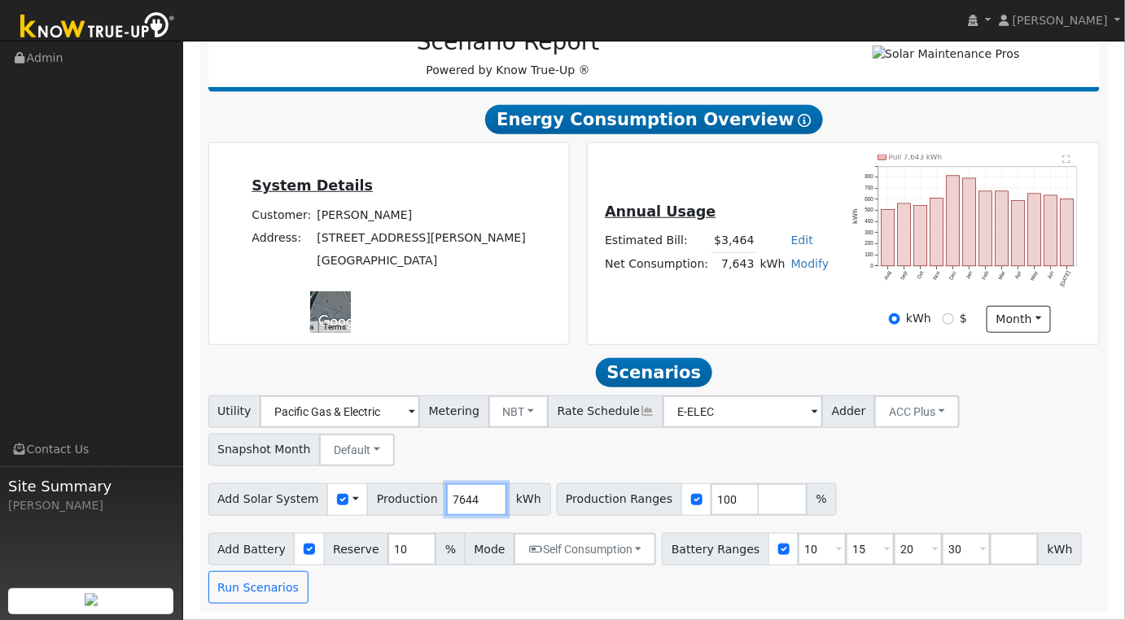
click at [470, 499] on input "7644" at bounding box center [476, 500] width 61 height 33
type input "7"
type input "10569"
click at [798, 554] on input "10" at bounding box center [822, 549] width 49 height 33
type input "15"
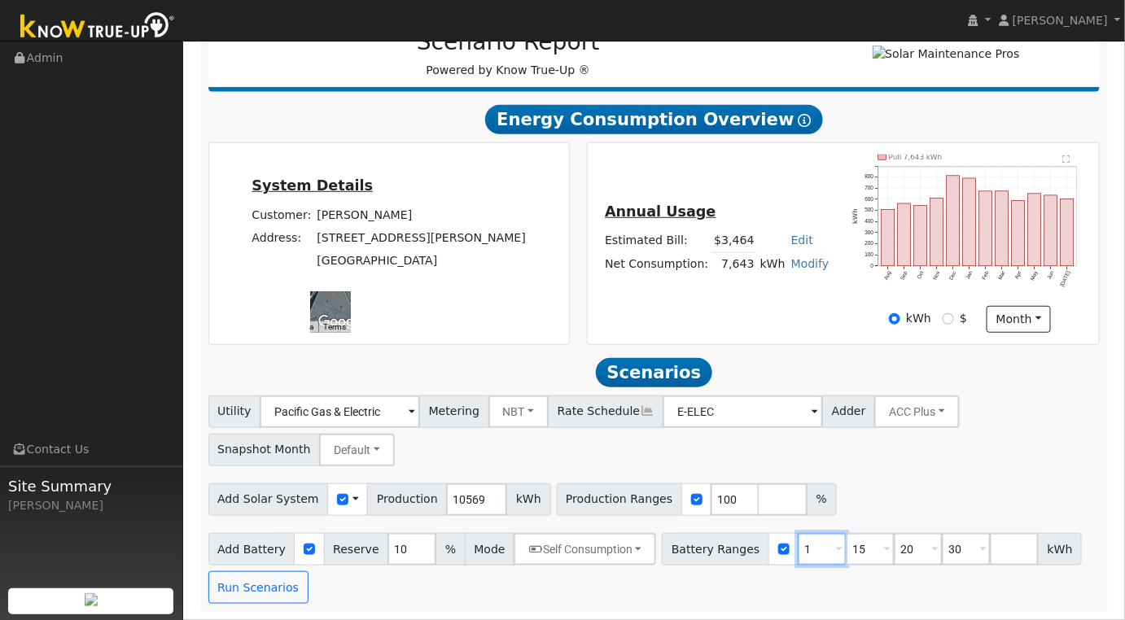
type input "20"
type input "30"
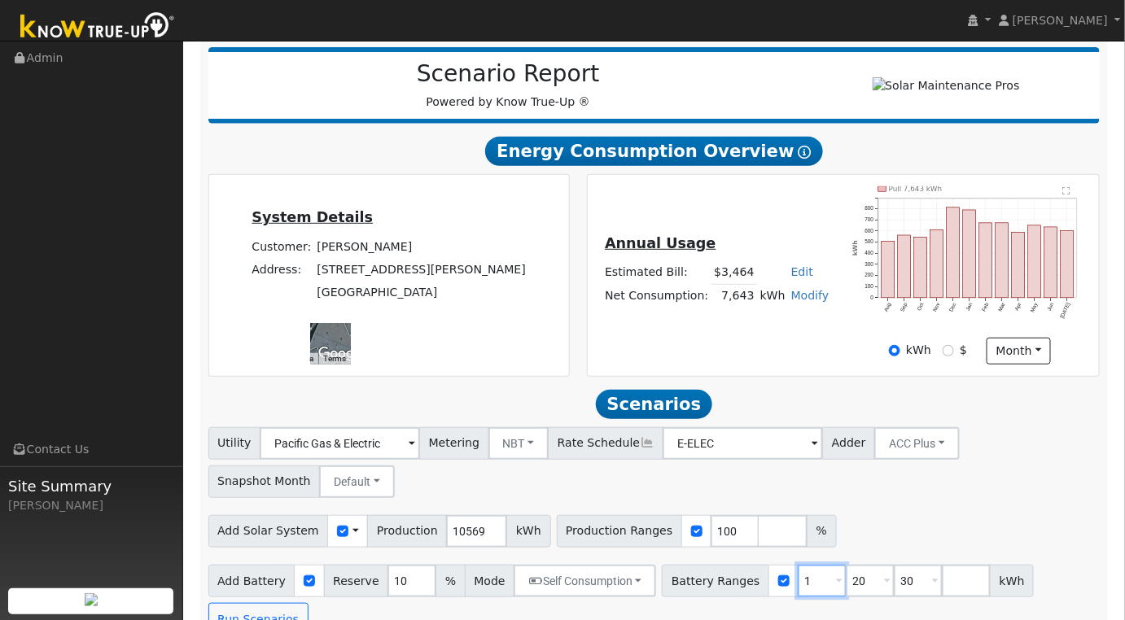
type input "20"
type input "30"
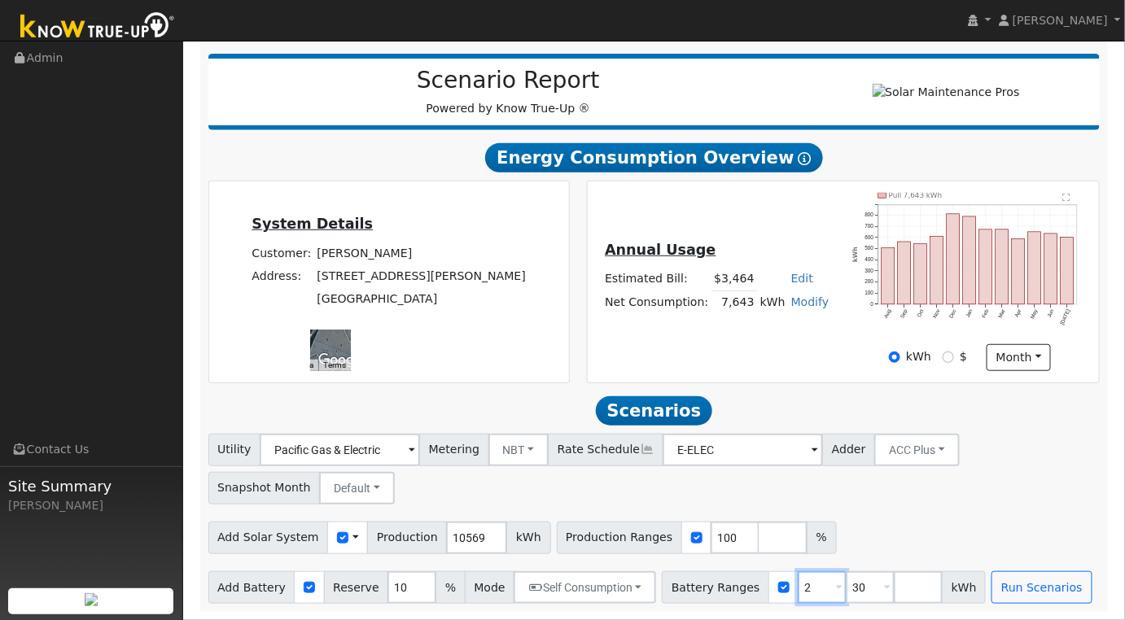
type input "30"
type input "3"
type input "10"
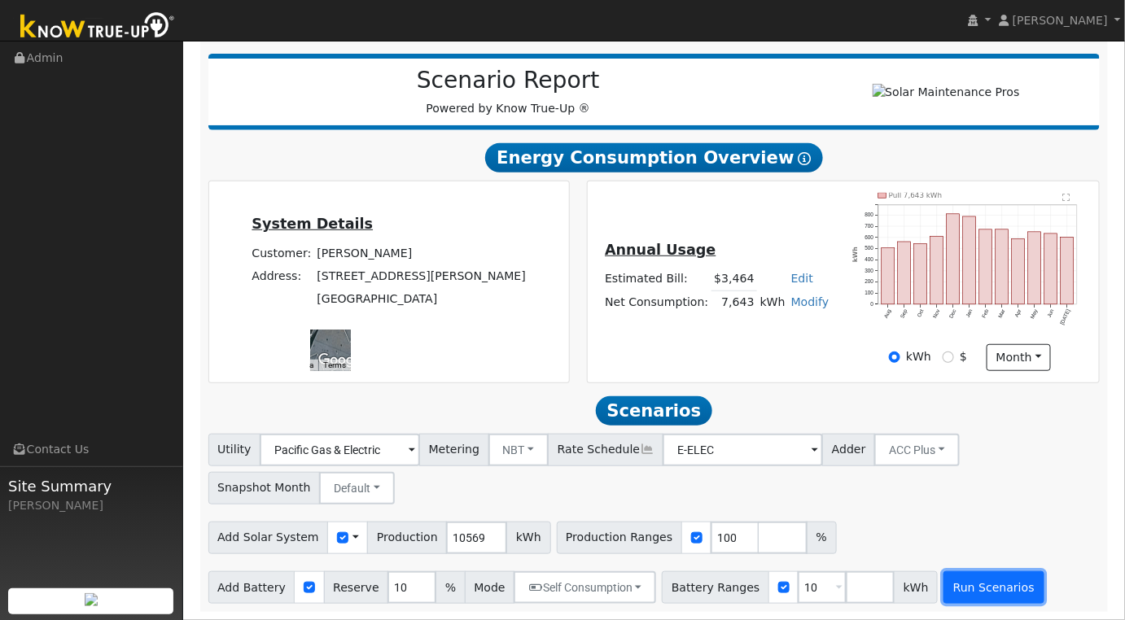
click at [955, 589] on button "Run Scenarios" at bounding box center [994, 588] width 100 height 33
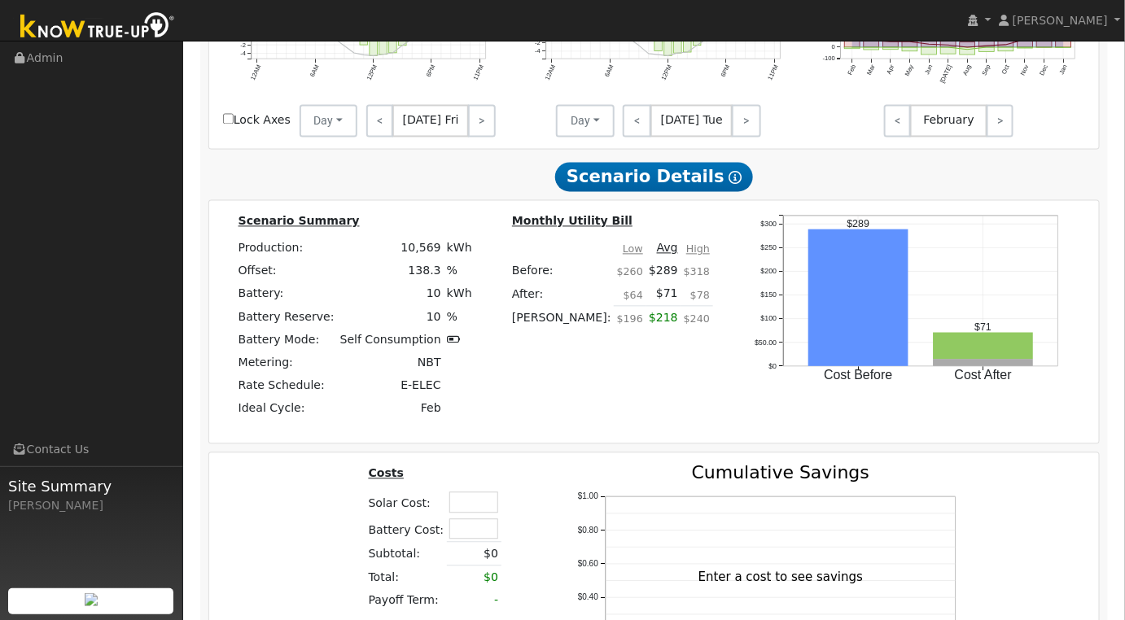
scroll to position [1085, 0]
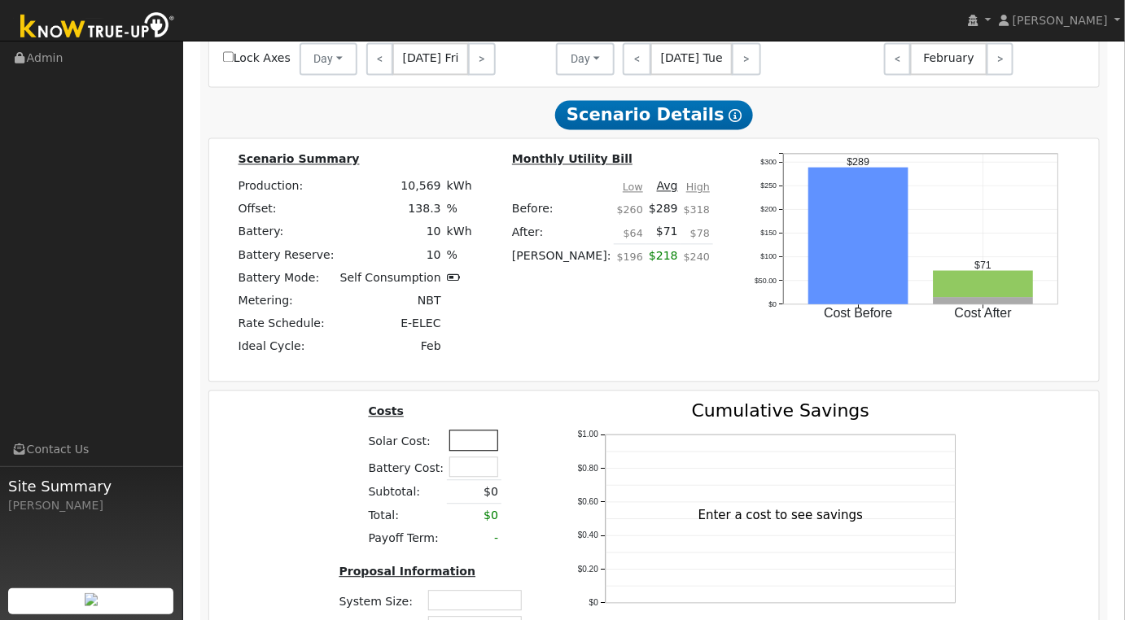
click at [475, 446] on input "text" at bounding box center [473, 440] width 49 height 20
type input "$45,000"
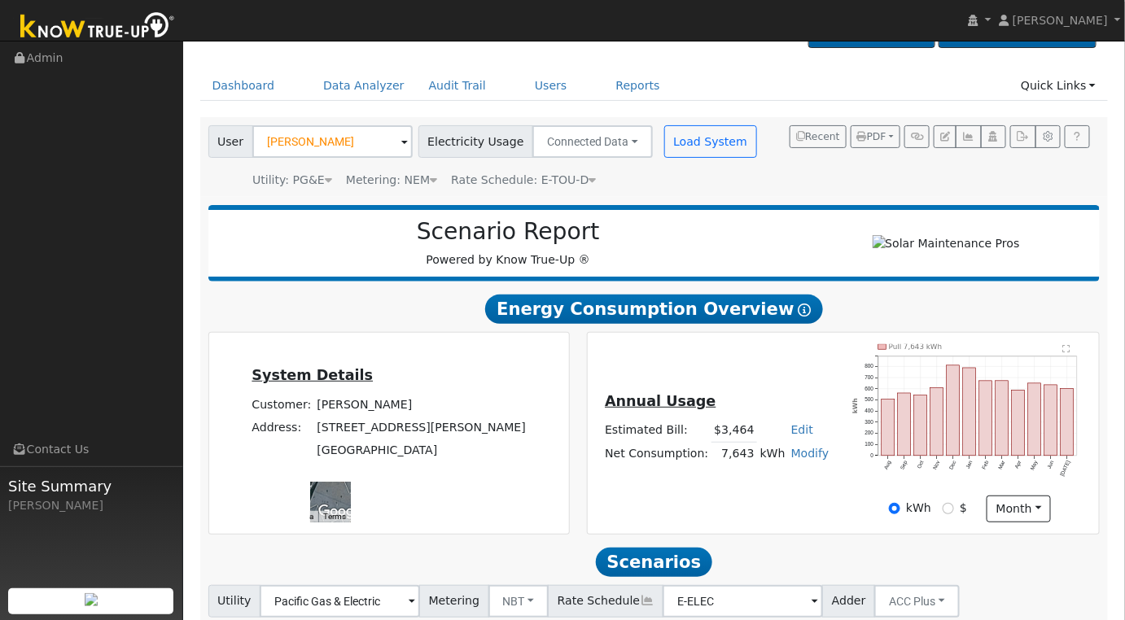
scroll to position [0, 0]
